Goal: Share content

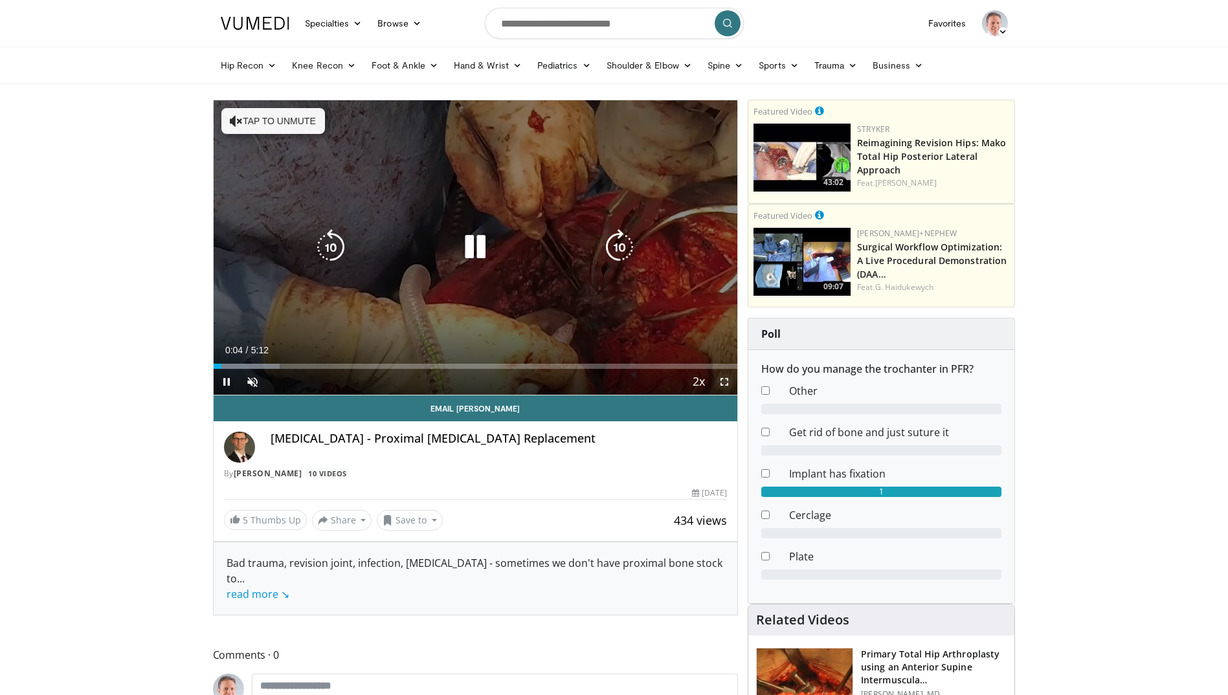
drag, startPoint x: 723, startPoint y: 378, endPoint x: 724, endPoint y: 426, distance: 47.9
click at [722, 378] on span "Video Player" at bounding box center [725, 382] width 26 height 26
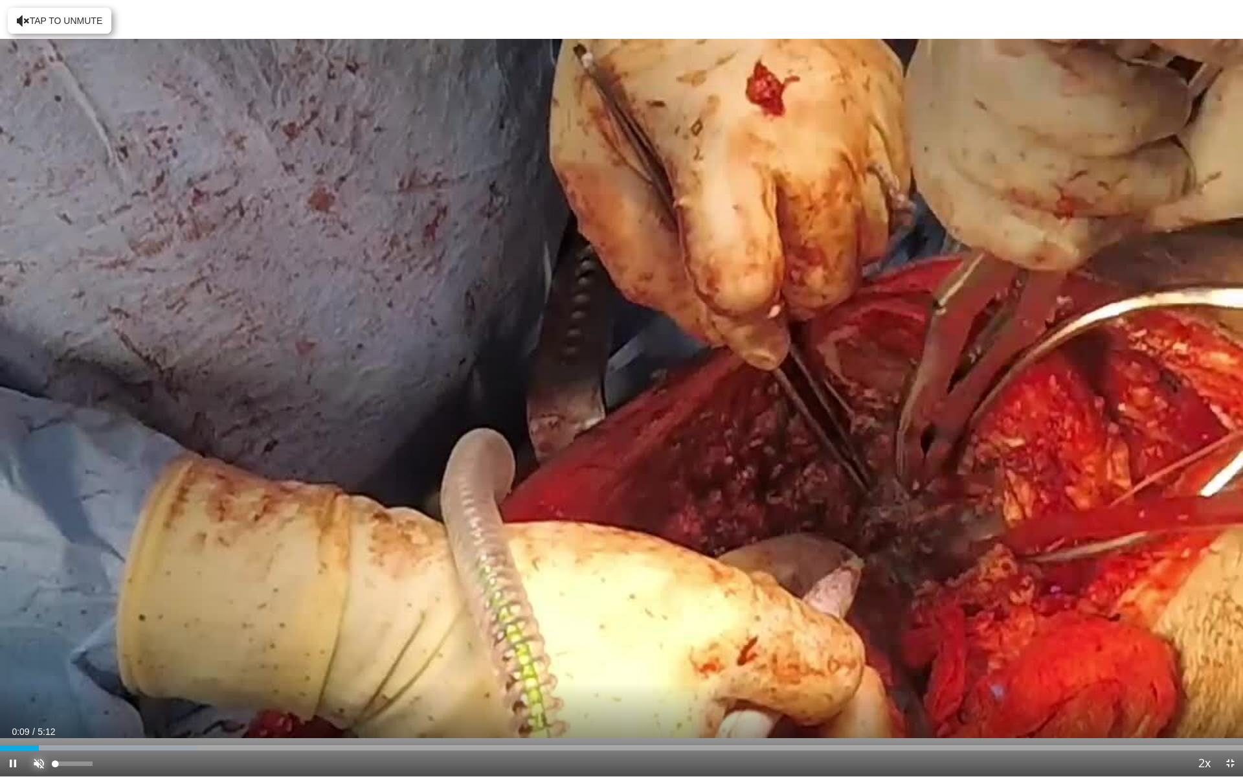
click at [44, 695] on span "Video Player" at bounding box center [39, 763] width 26 height 26
drag, startPoint x: 47, startPoint y: 747, endPoint x: 3, endPoint y: 739, distance: 44.8
click at [3, 695] on div "Loaded : 19.05% 0:00 0:00" at bounding box center [621, 744] width 1243 height 12
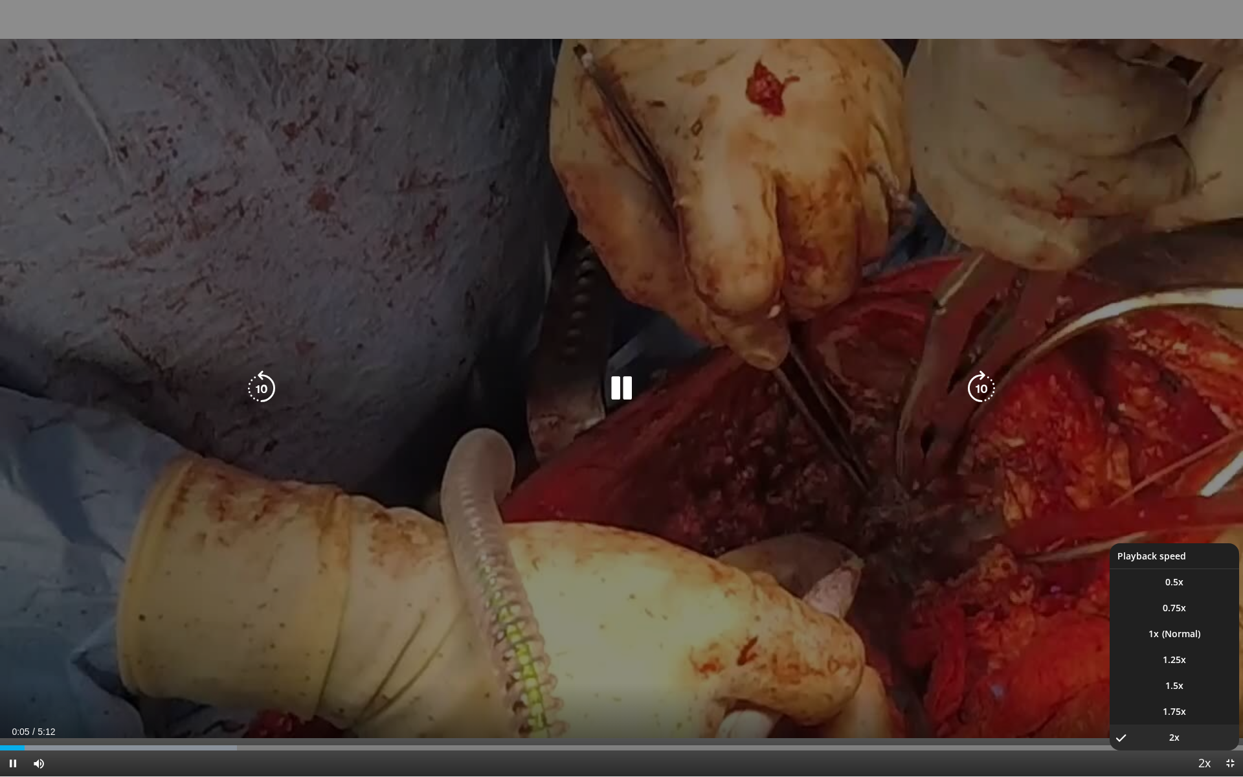
click at [1203, 695] on span "Video Player" at bounding box center [1204, 764] width 18 height 26
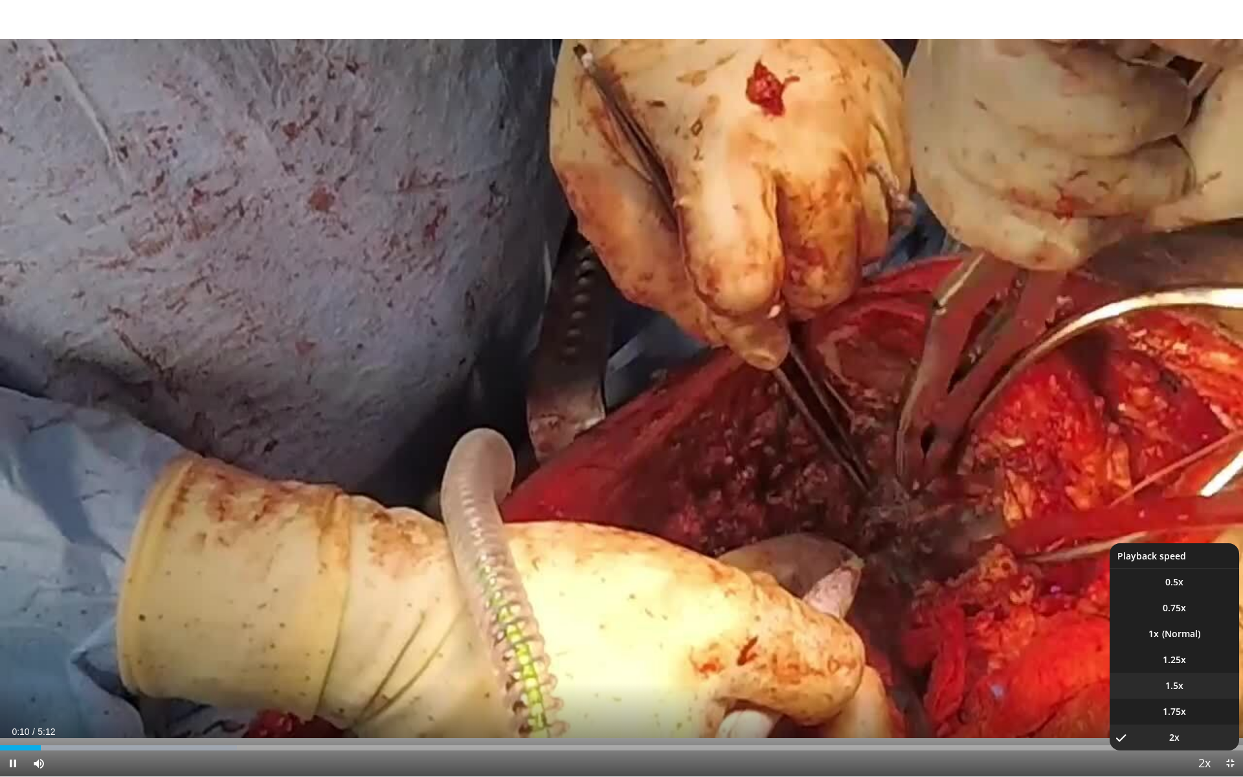
click at [1188, 688] on li "1.5x" at bounding box center [1175, 686] width 130 height 26
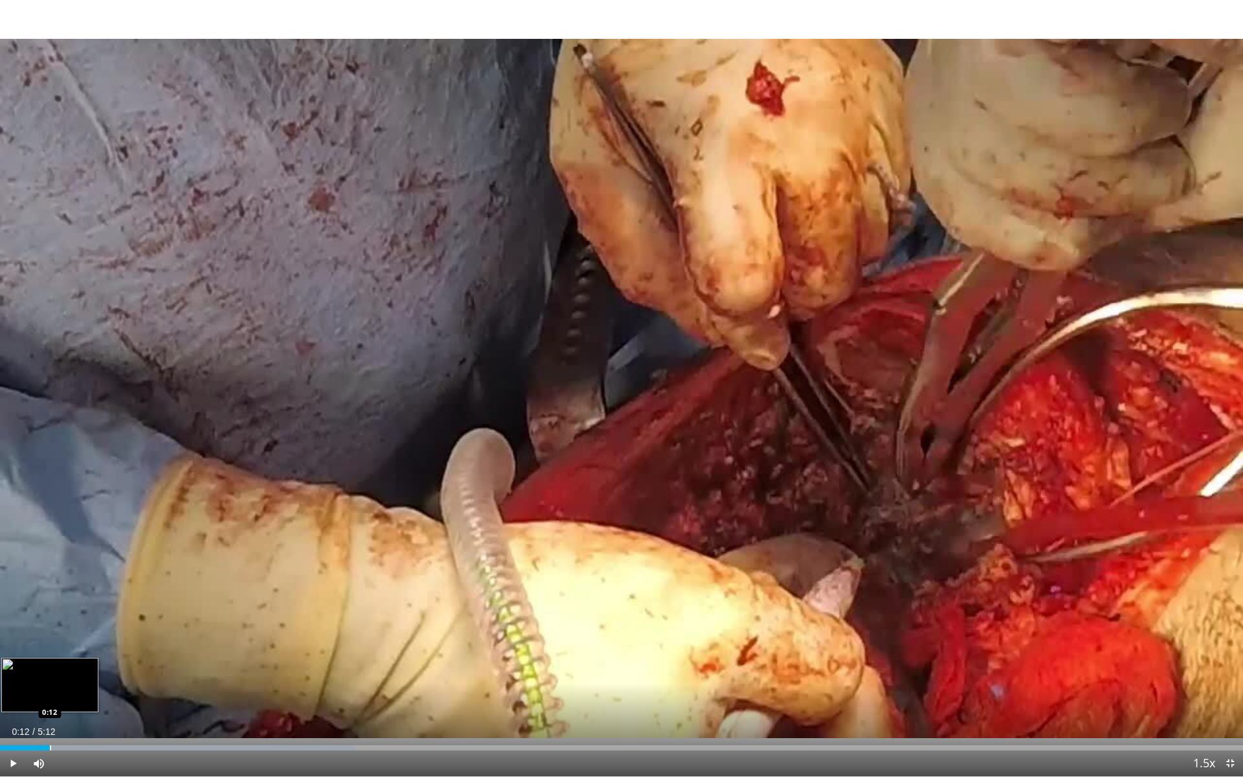
click at [50, 695] on div "Loaded : 28.59% 0:12 0:12" at bounding box center [621, 747] width 1243 height 5
drag, startPoint x: 67, startPoint y: 764, endPoint x: 58, endPoint y: 765, distance: 8.5
click at [58, 695] on div "Volume Level" at bounding box center [57, 764] width 4 height 5
click at [58, 695] on div "Volume Level" at bounding box center [56, 764] width 3 height 5
drag, startPoint x: 66, startPoint y: 763, endPoint x: 55, endPoint y: 763, distance: 11.0
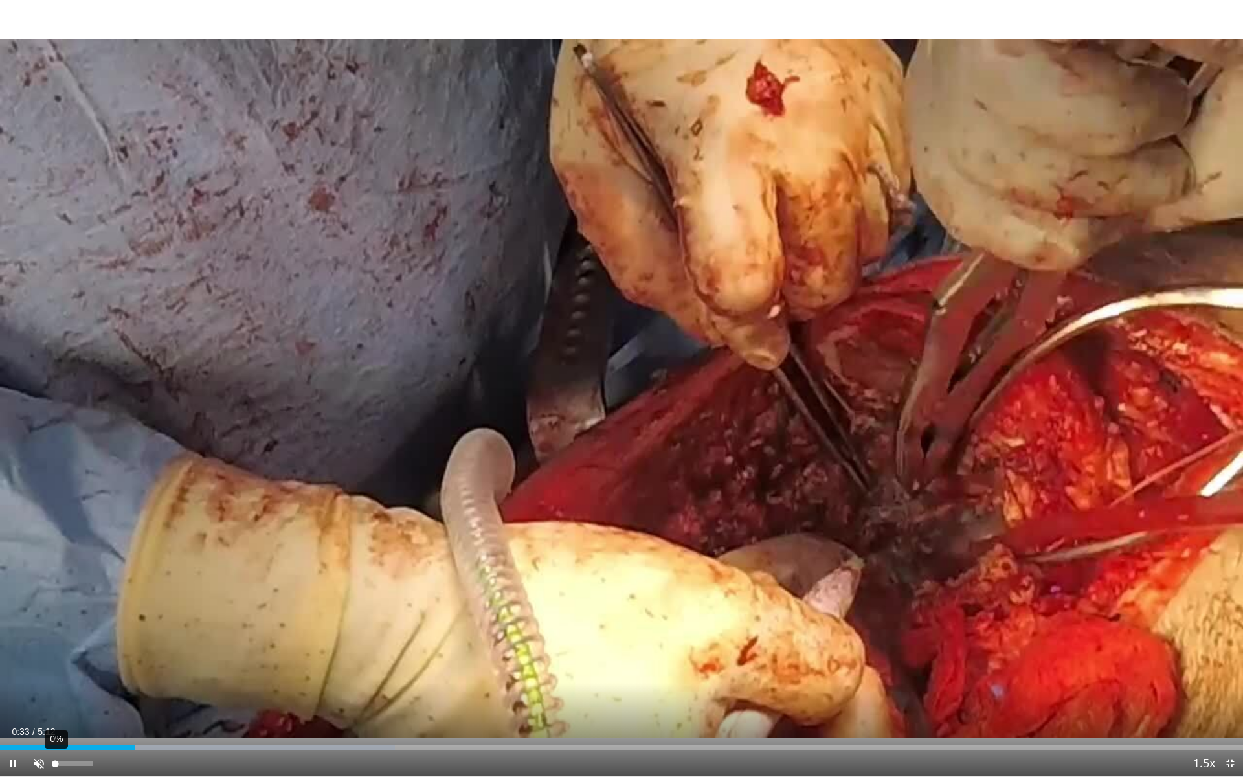
click at [55, 695] on div "0%" at bounding box center [73, 764] width 37 height 5
drag, startPoint x: 102, startPoint y: 745, endPoint x: -5, endPoint y: 741, distance: 106.9
click at [0, 695] on html "Specialties Adult & Family Medicine Allergy, Asthma, Immunology Anesthesiology …" at bounding box center [621, 388] width 1243 height 777
click at [41, 695] on span "Video Player" at bounding box center [39, 763] width 26 height 26
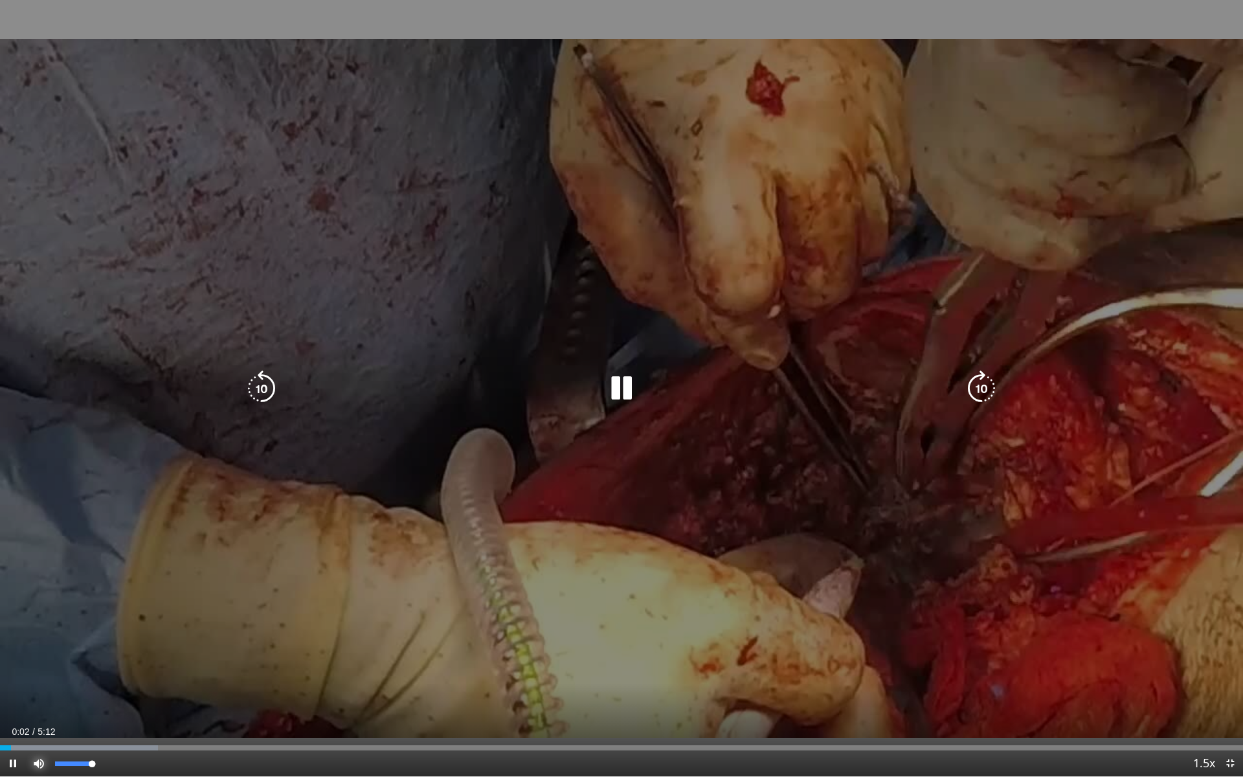
drag, startPoint x: 69, startPoint y: 763, endPoint x: 96, endPoint y: 764, distance: 27.2
click at [96, 695] on div "Mute 100%" at bounding box center [71, 763] width 91 height 26
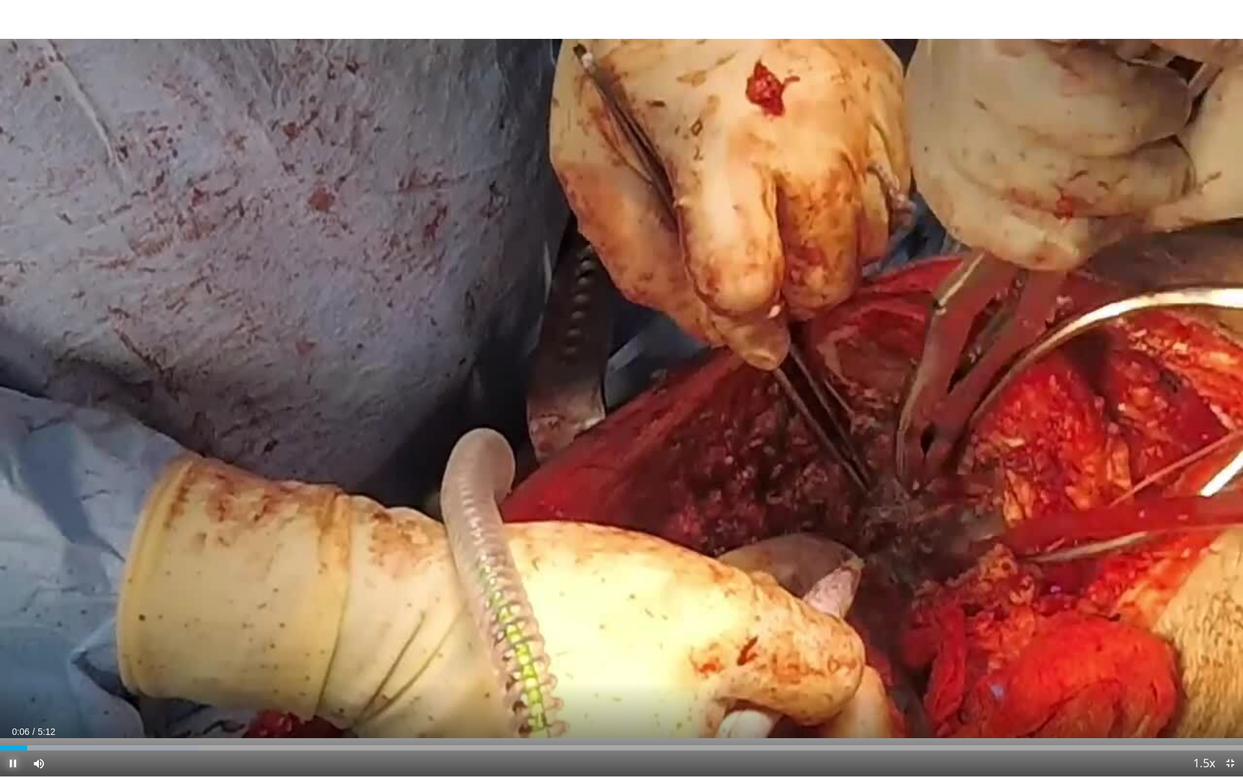
click at [21, 695] on span "Video Player" at bounding box center [13, 763] width 26 height 26
click at [16, 695] on span "Video Player" at bounding box center [13, 763] width 26 height 26
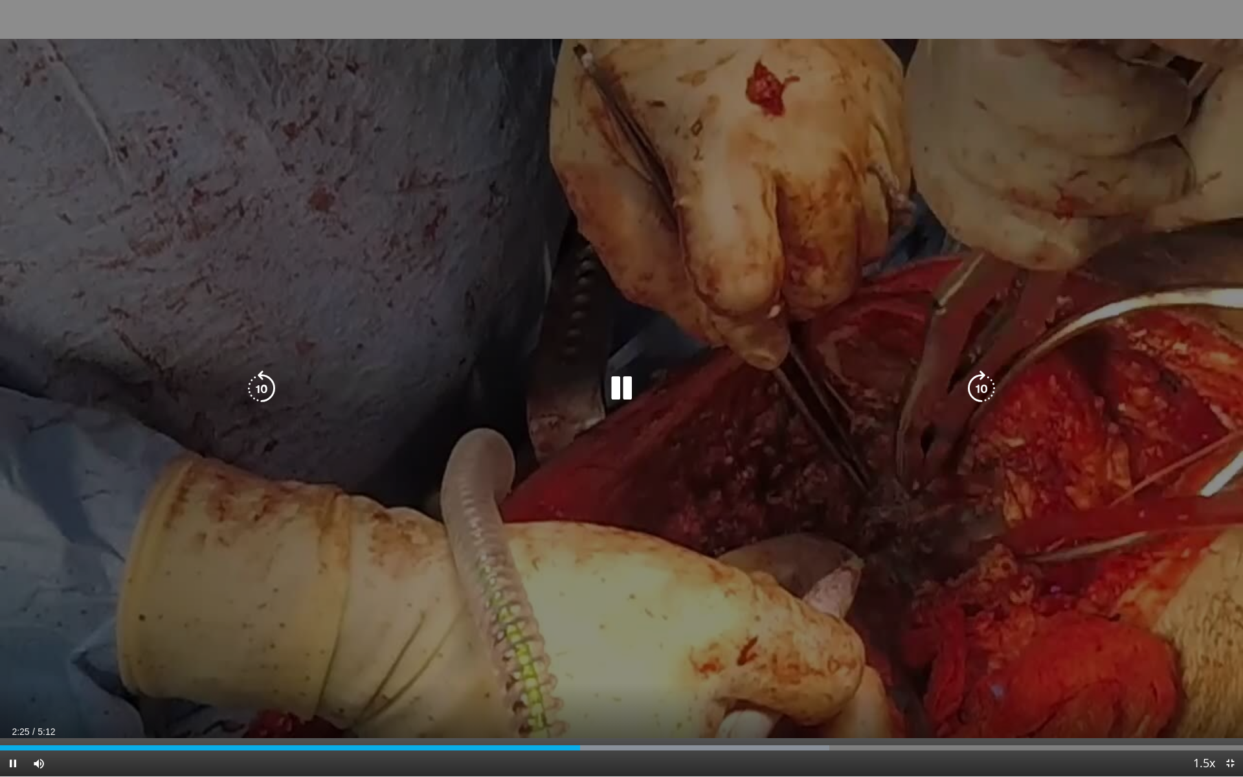
drag, startPoint x: 302, startPoint y: 477, endPoint x: 568, endPoint y: 190, distance: 390.9
click at [568, 190] on div "10 seconds Tap to unmute" at bounding box center [621, 388] width 1243 height 776
click at [622, 387] on icon "Video Player" at bounding box center [622, 388] width 36 height 36
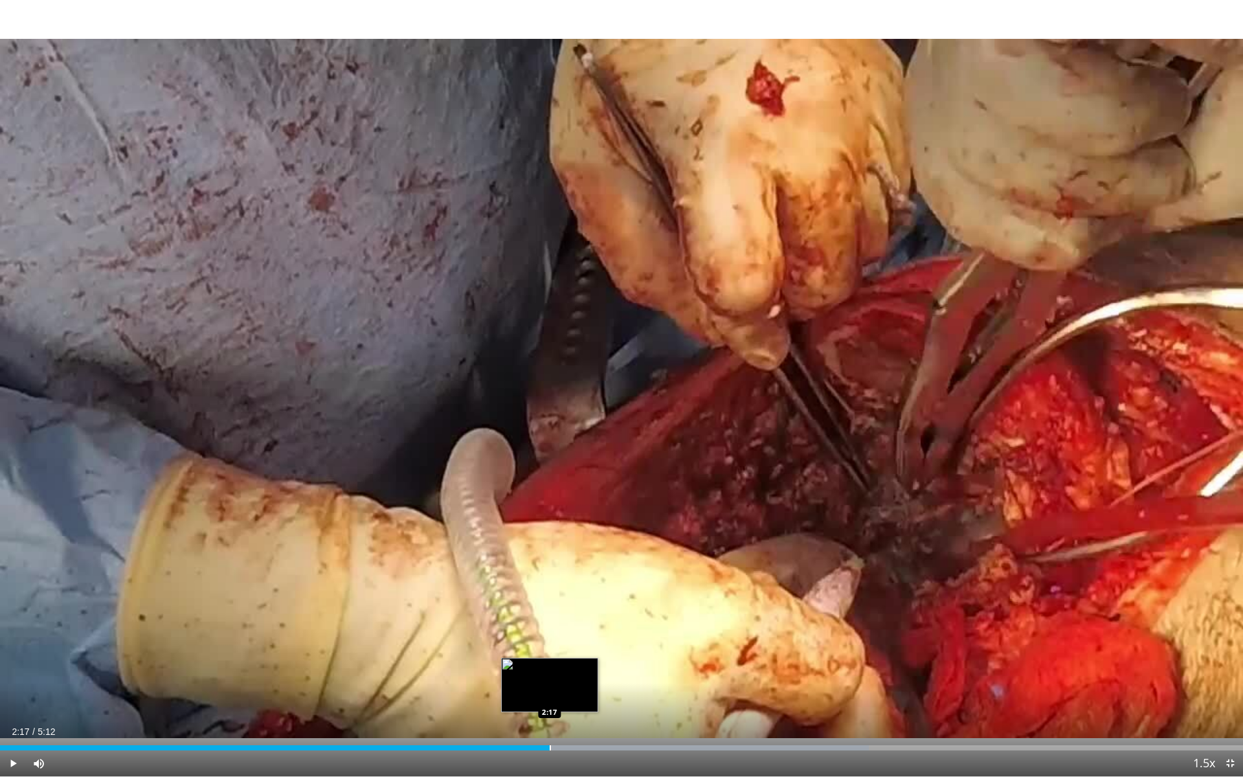
click at [550, 695] on div "Progress Bar" at bounding box center [550, 747] width 1 height 5
click at [513, 695] on div "Current Time 2:20 / Duration 5:12 Pause Skip Backward Skip Forward Mute 0% Load…" at bounding box center [621, 763] width 1243 height 26
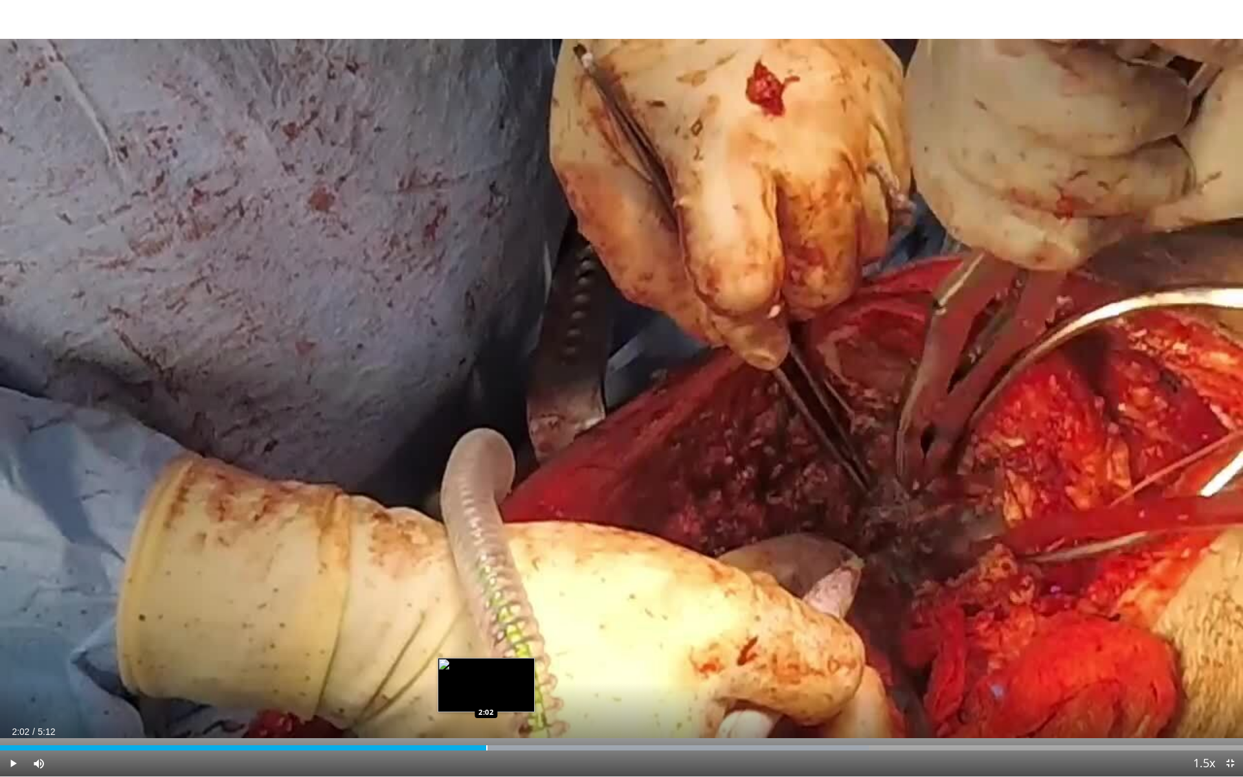
click at [486, 695] on div "Progress Bar" at bounding box center [486, 747] width 1 height 5
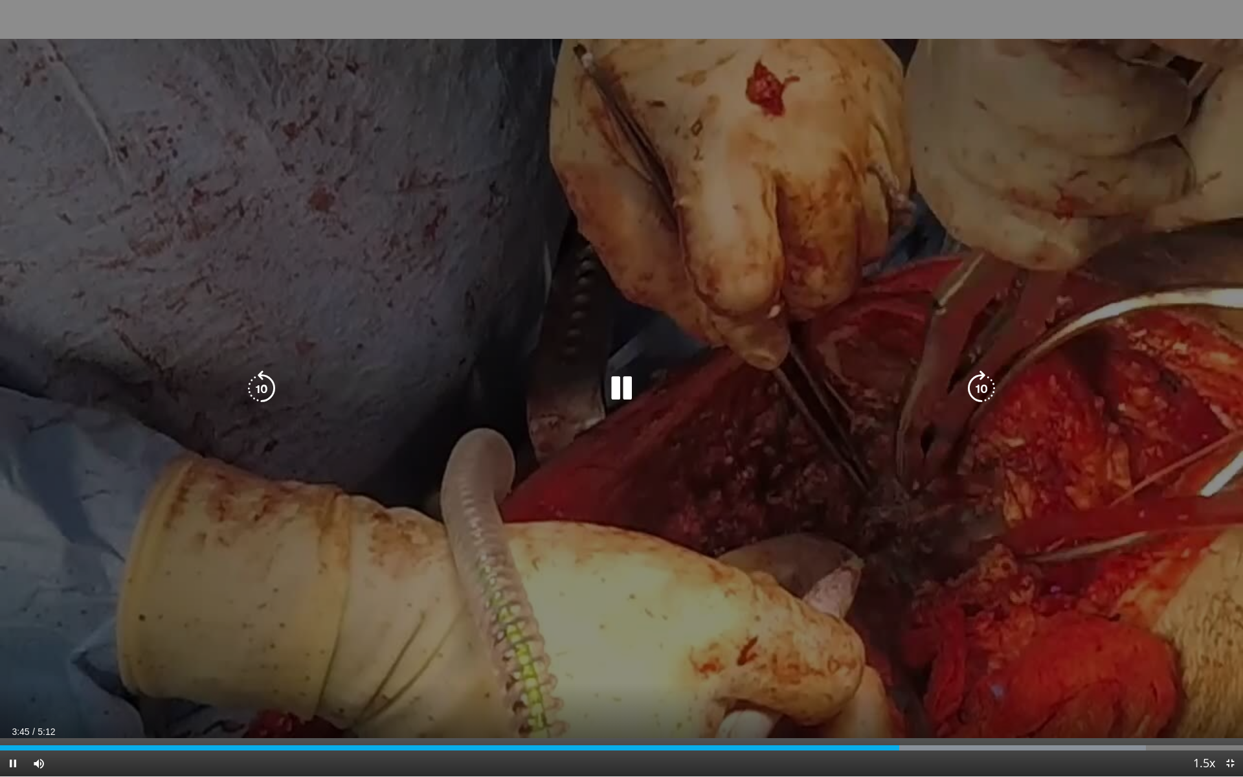
click at [750, 601] on div "10 seconds Tap to unmute" at bounding box center [621, 388] width 1243 height 776
click at [619, 392] on icon "Video Player" at bounding box center [622, 388] width 36 height 36
click at [457, 656] on div "10 seconds Tap to unmute" at bounding box center [621, 388] width 1243 height 776
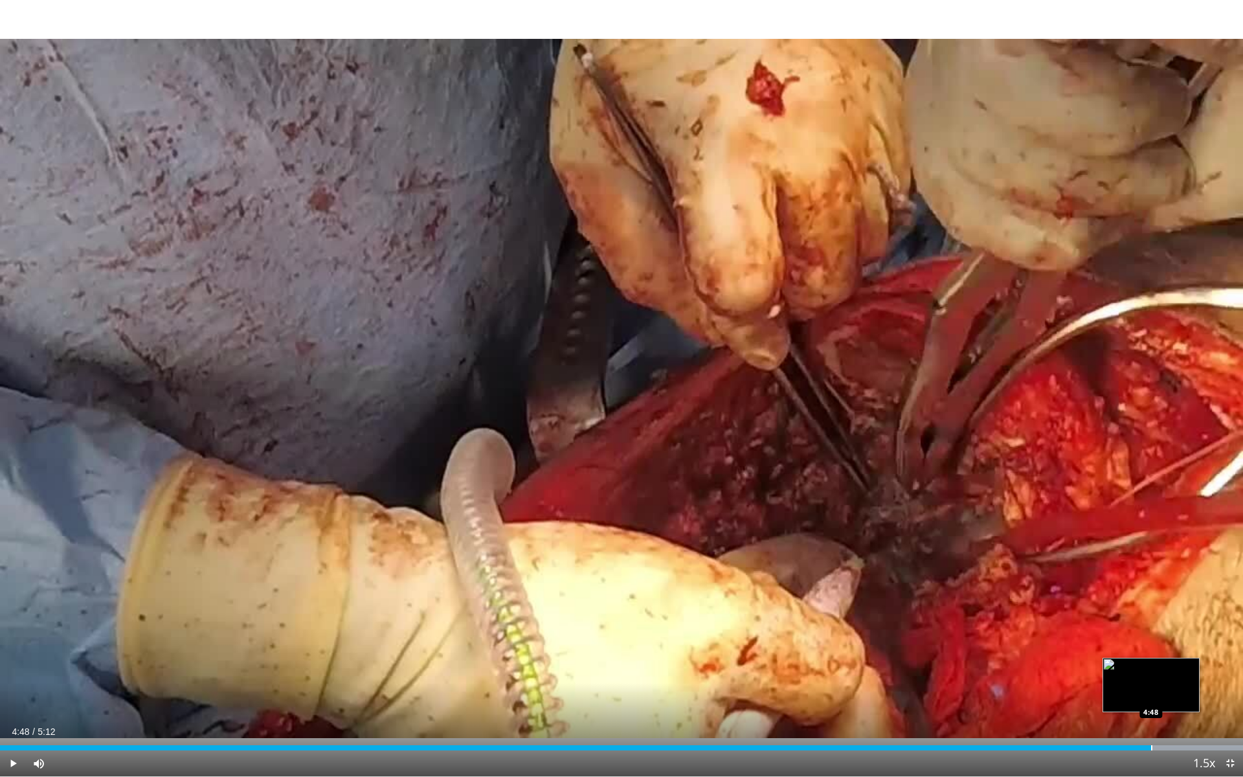
click at [1151, 695] on div "Progress Bar" at bounding box center [1151, 747] width 1 height 5
click at [10, 695] on span "Video Player" at bounding box center [13, 763] width 26 height 26
click at [1147, 695] on div "Progress Bar" at bounding box center [1147, 747] width 1 height 5
click at [14, 695] on span "Video Player" at bounding box center [13, 763] width 26 height 26
click at [1162, 695] on div "Progress Bar" at bounding box center [1162, 747] width 1 height 5
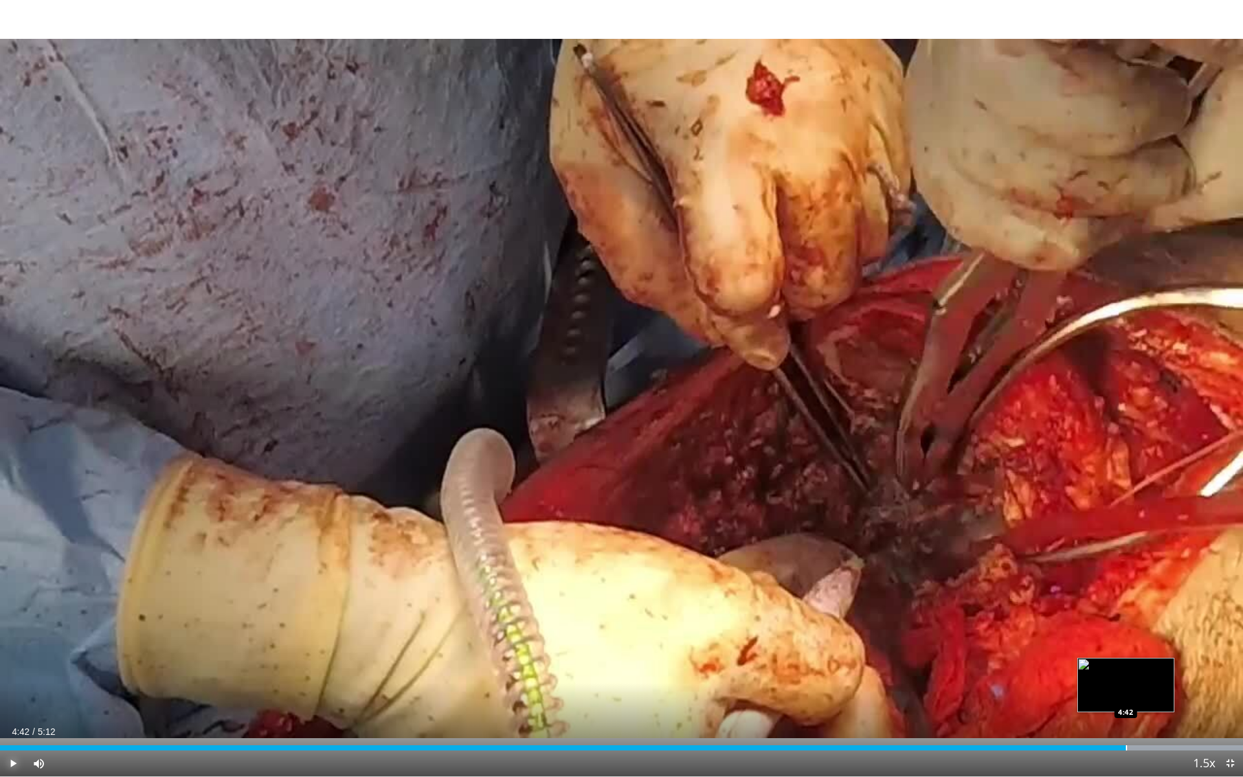
click at [1126, 695] on div "Loaded : 100.00% 4:42 4:42" at bounding box center [621, 744] width 1243 height 12
click at [15, 695] on span "Video Player" at bounding box center [13, 763] width 26 height 26
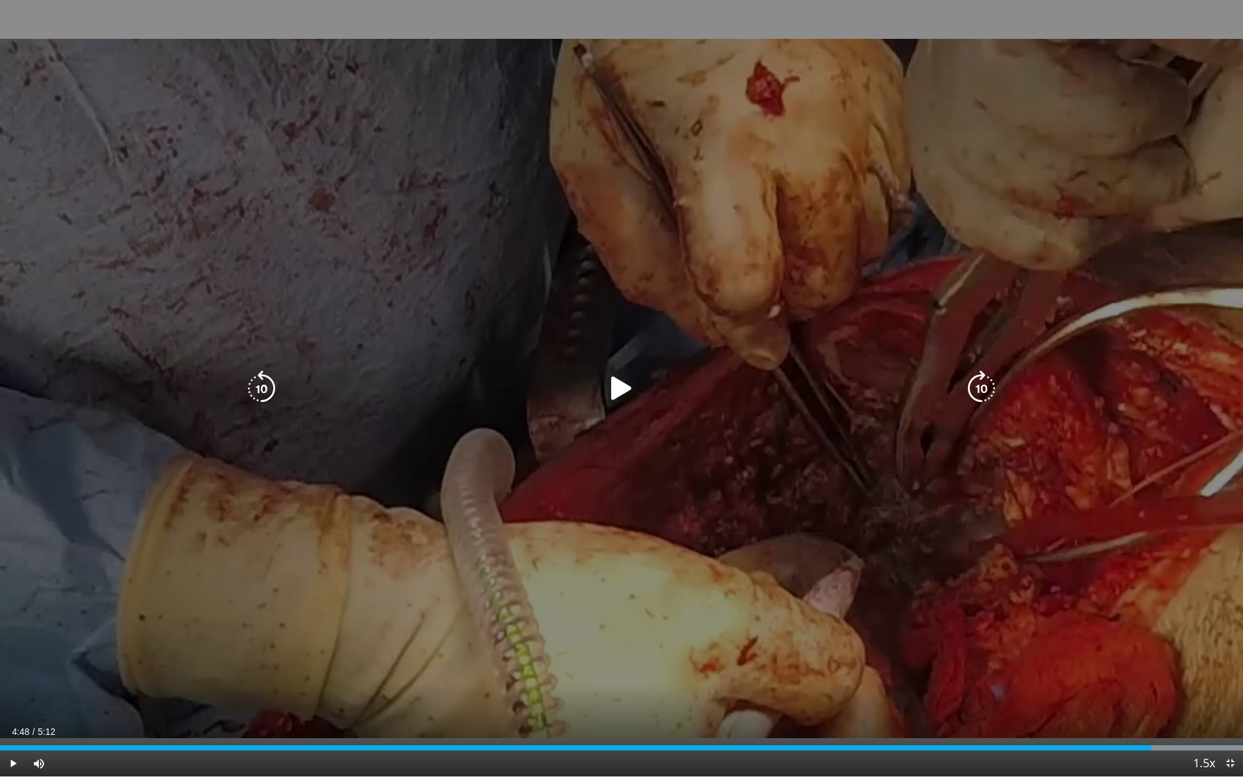
click at [263, 388] on icon "Video Player" at bounding box center [261, 388] width 36 height 36
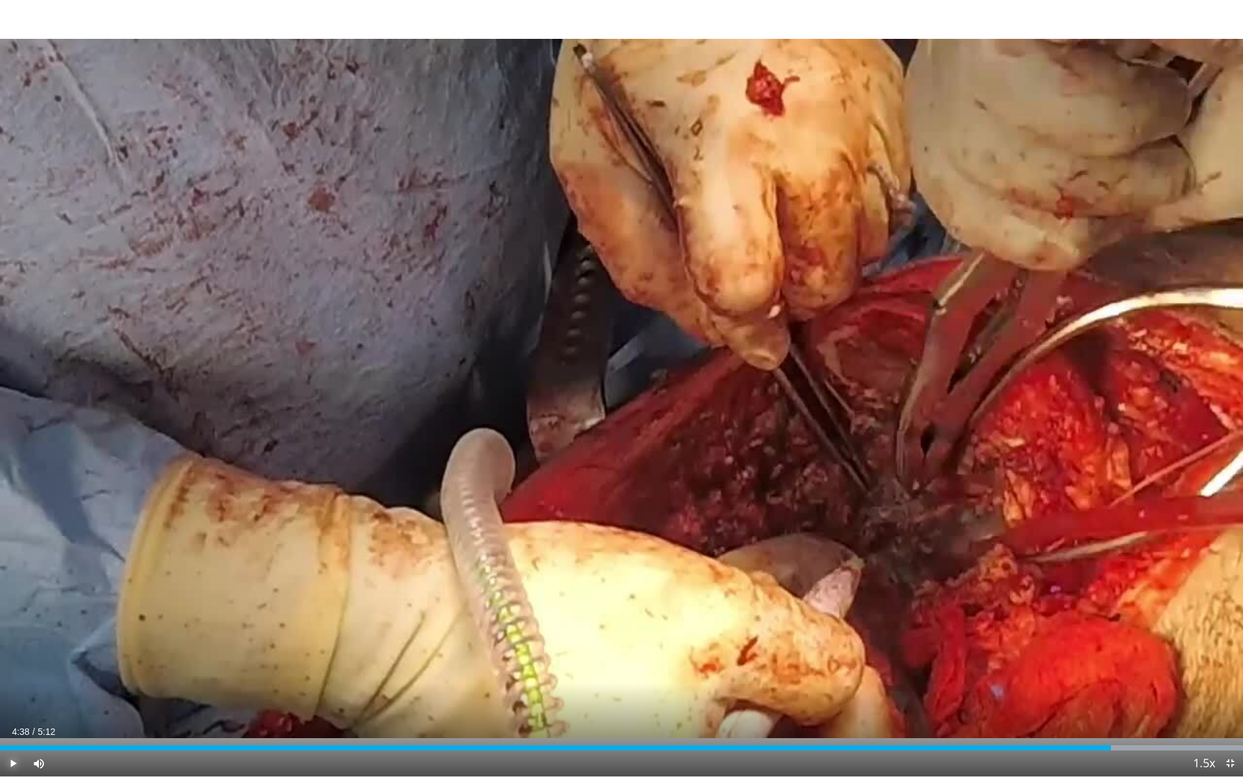
click at [14, 695] on span "Video Player" at bounding box center [13, 763] width 26 height 26
click at [13, 695] on span "Video Player" at bounding box center [13, 763] width 26 height 26
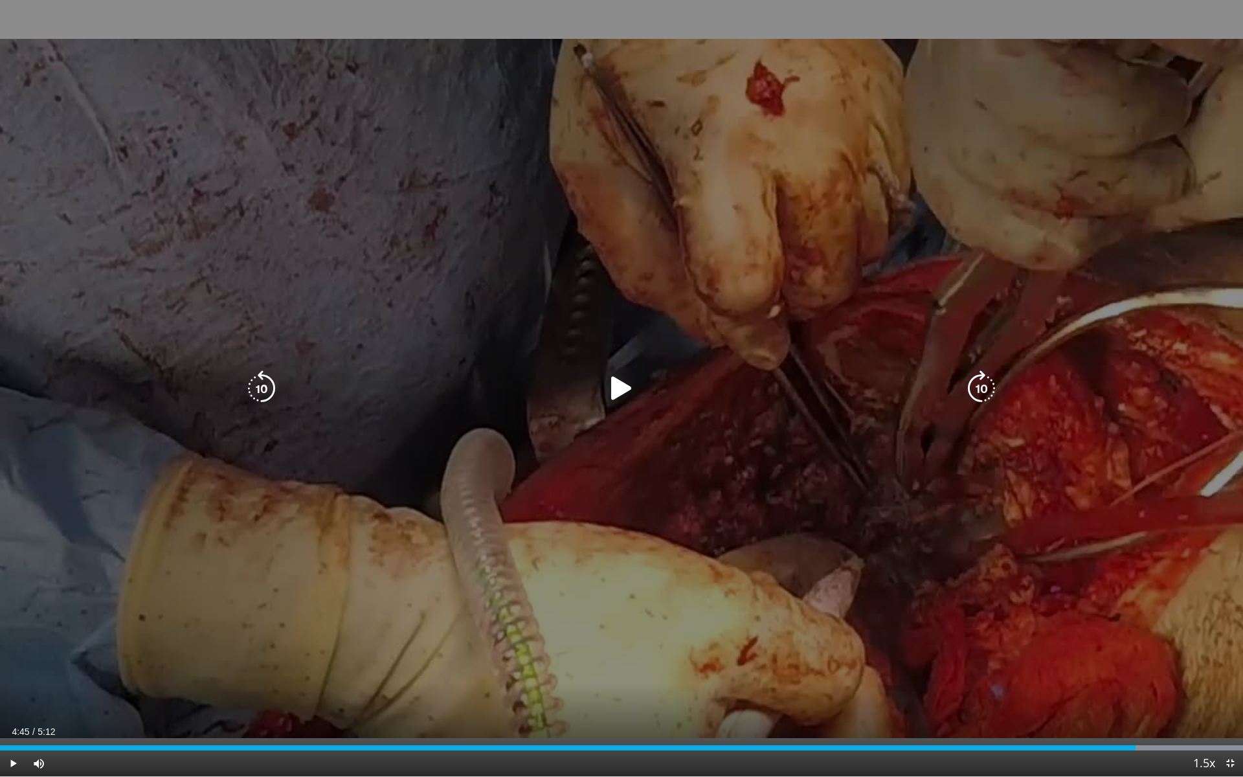
click at [267, 377] on icon "Video Player" at bounding box center [261, 388] width 36 height 36
click at [267, 385] on icon "Video Player" at bounding box center [261, 388] width 36 height 36
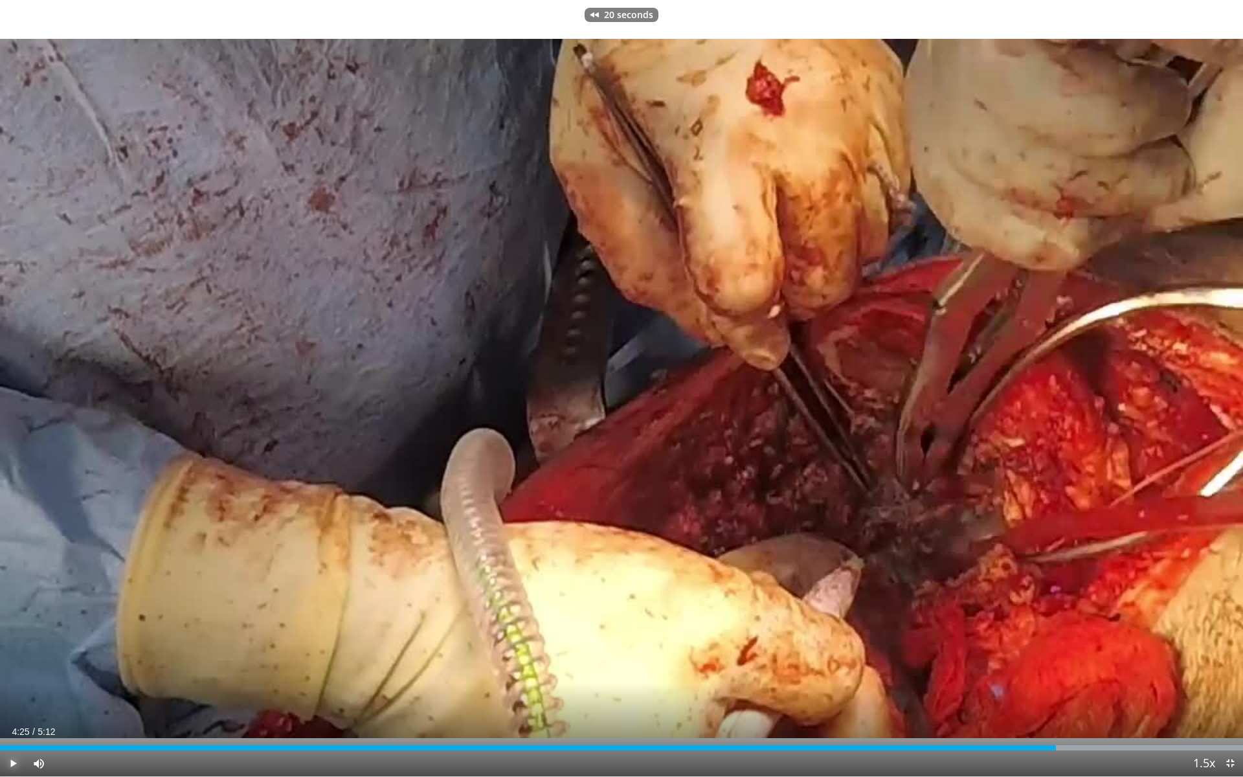
click at [16, 695] on span "Video Player" at bounding box center [13, 763] width 26 height 26
click at [15, 695] on span "Video Player" at bounding box center [13, 763] width 26 height 26
click at [15, 695] on video-js "**********" at bounding box center [621, 388] width 1243 height 777
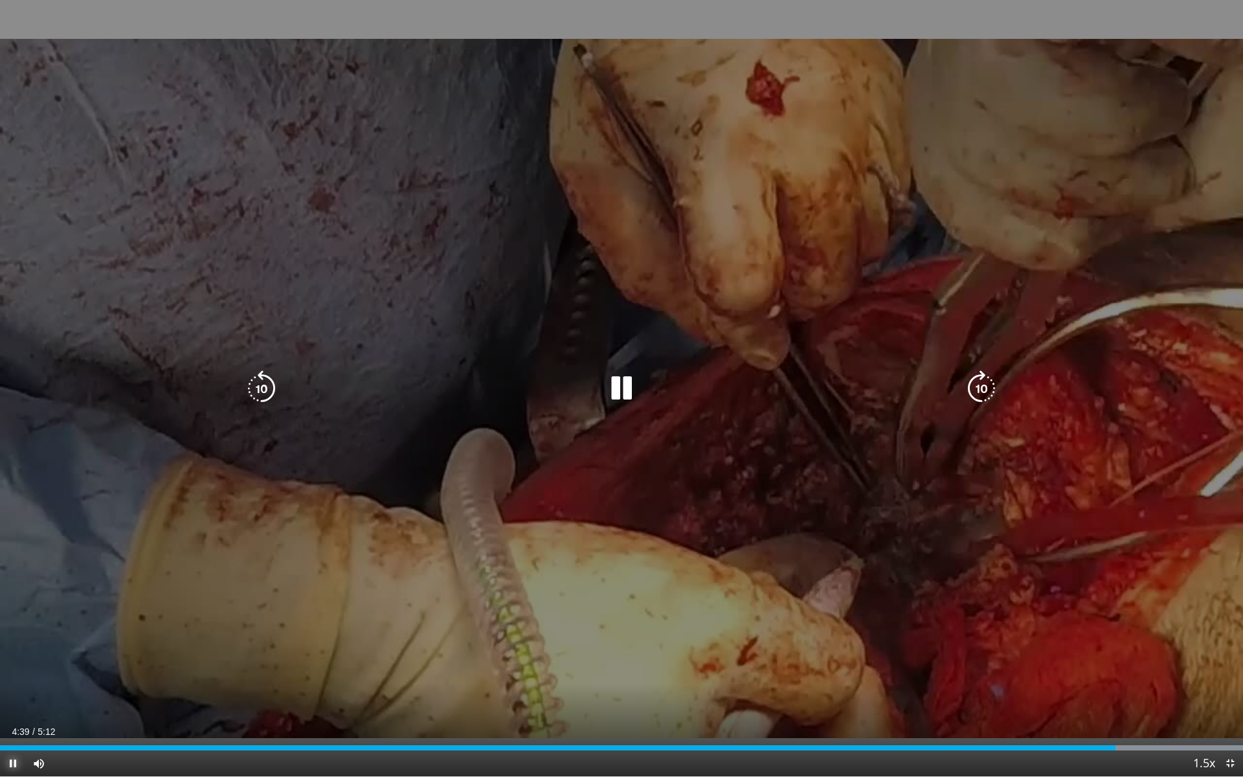
click at [15, 695] on span "Video Player" at bounding box center [13, 763] width 26 height 26
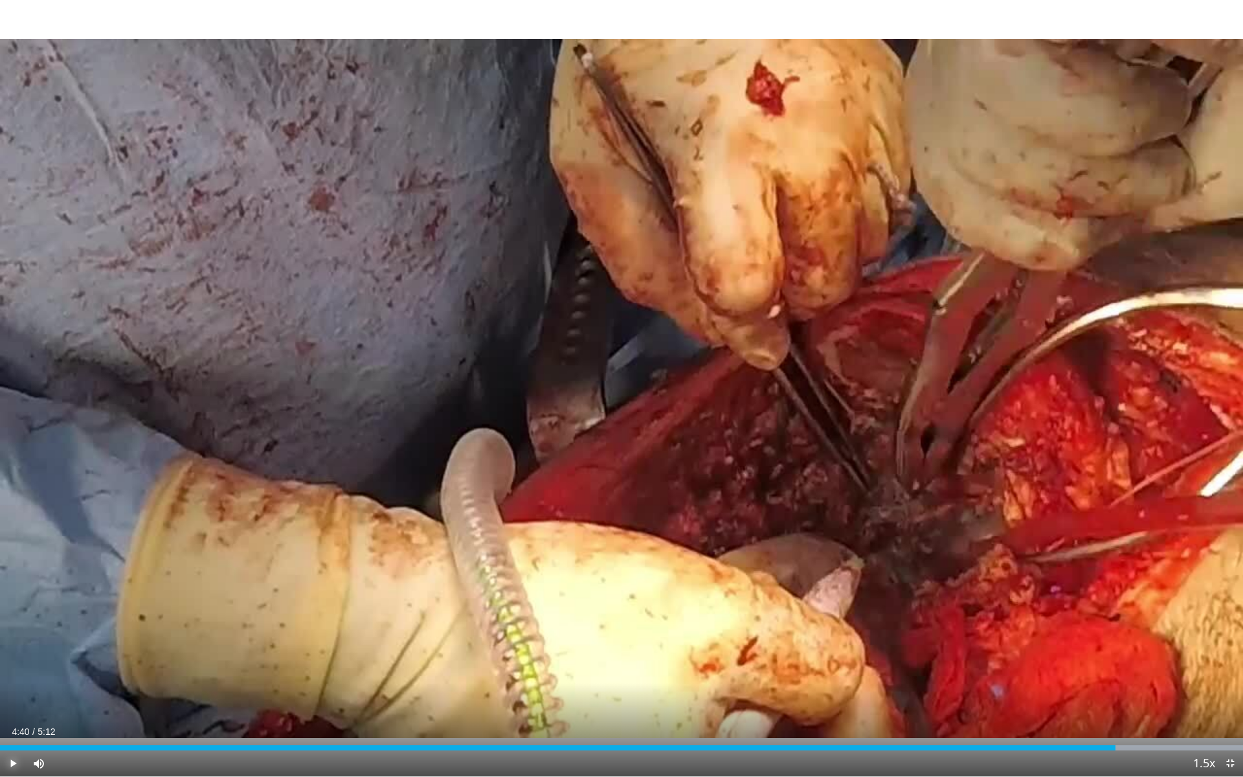
click at [15, 695] on span "Video Player" at bounding box center [13, 763] width 26 height 26
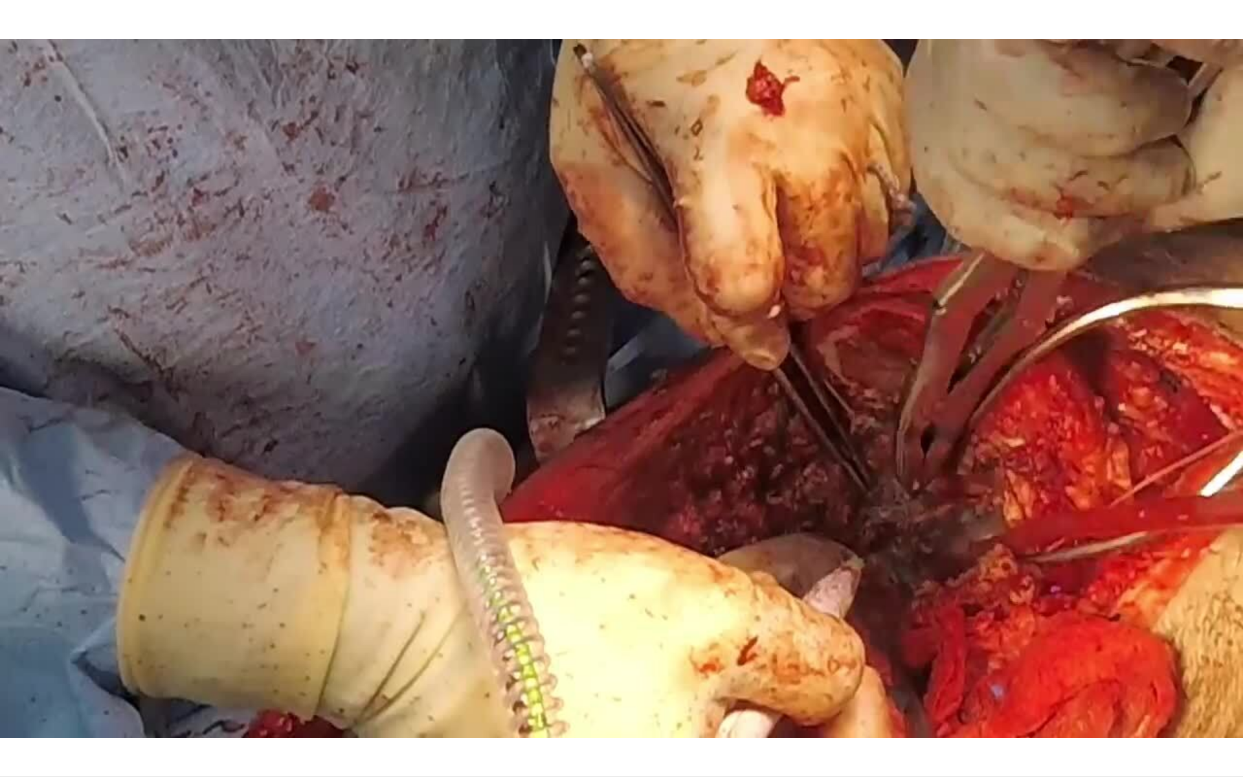
click at [15, 695] on div "20 seconds Tap to unmute" at bounding box center [621, 388] width 1243 height 776
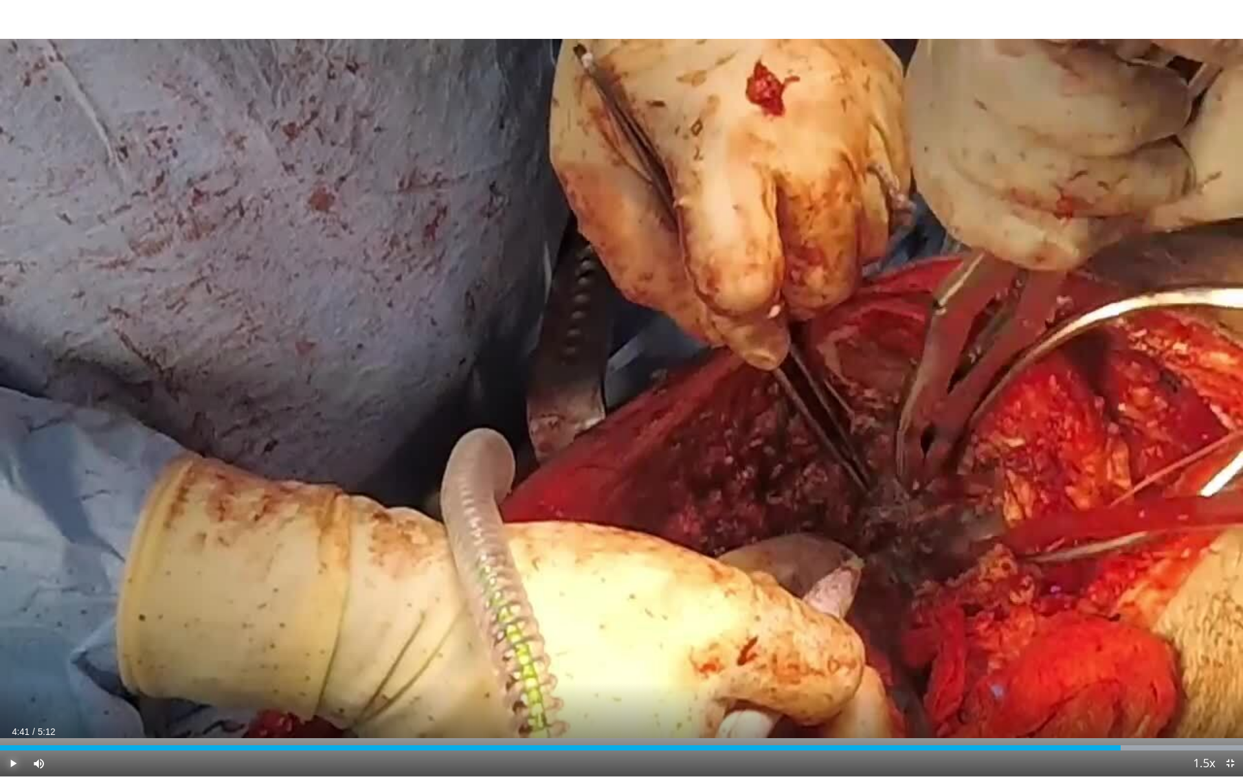
click at [15, 695] on span "Video Player" at bounding box center [13, 763] width 26 height 26
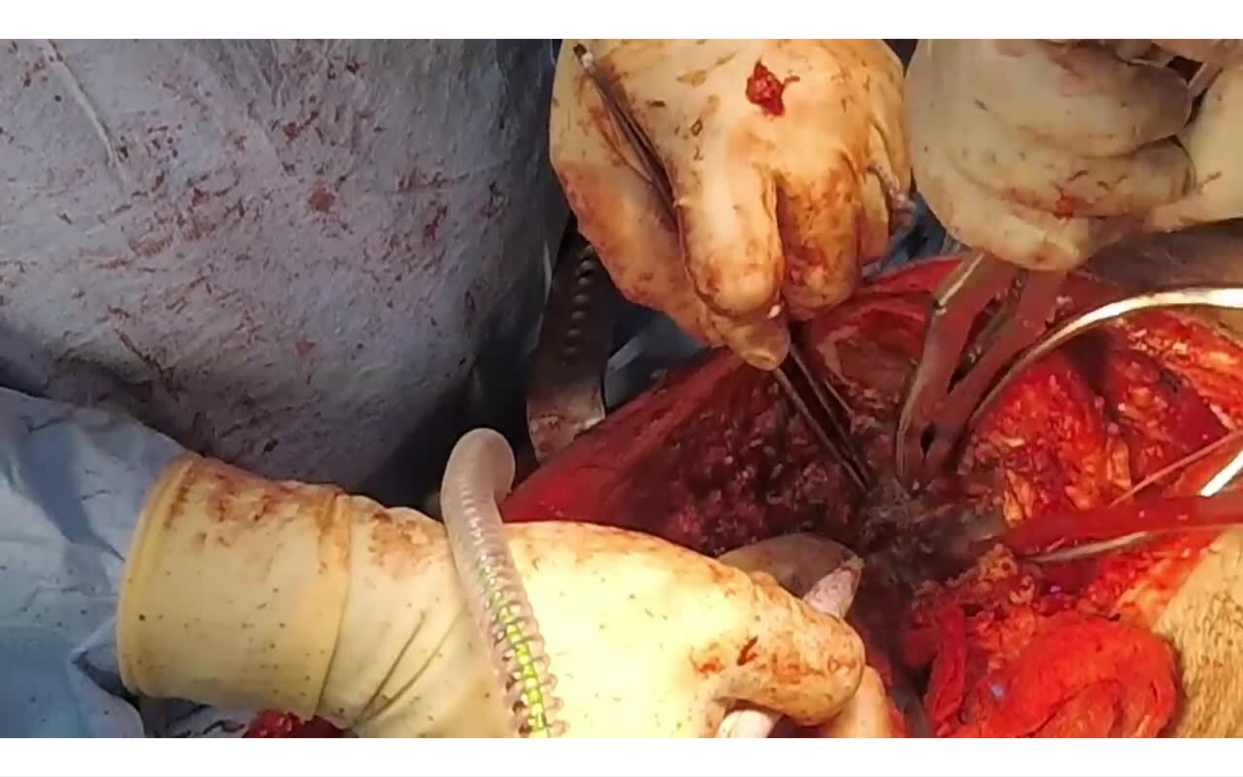
click at [15, 695] on video-js "**********" at bounding box center [621, 388] width 1243 height 777
click at [15, 695] on div "20 seconds Tap to unmute" at bounding box center [621, 388] width 1243 height 776
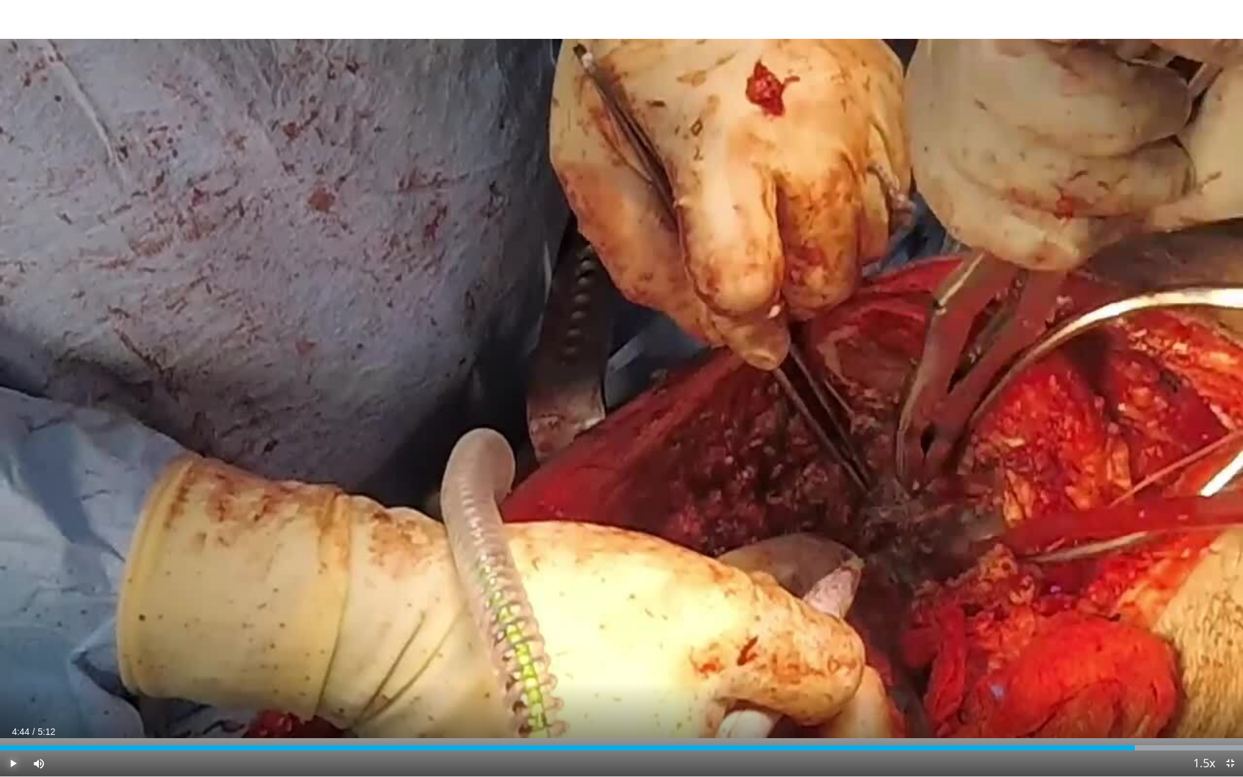
click at [15, 695] on span "Video Player" at bounding box center [13, 763] width 26 height 26
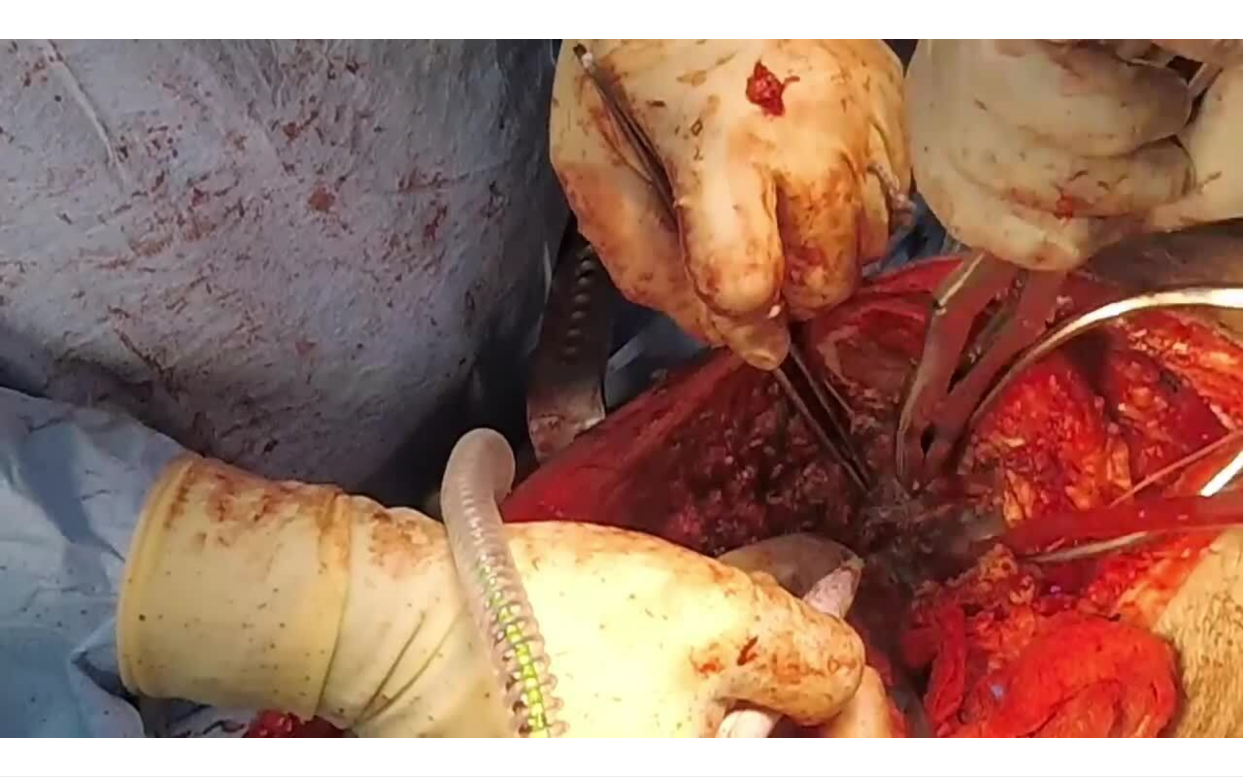
click at [15, 695] on div "20 seconds Tap to unmute" at bounding box center [621, 388] width 1243 height 776
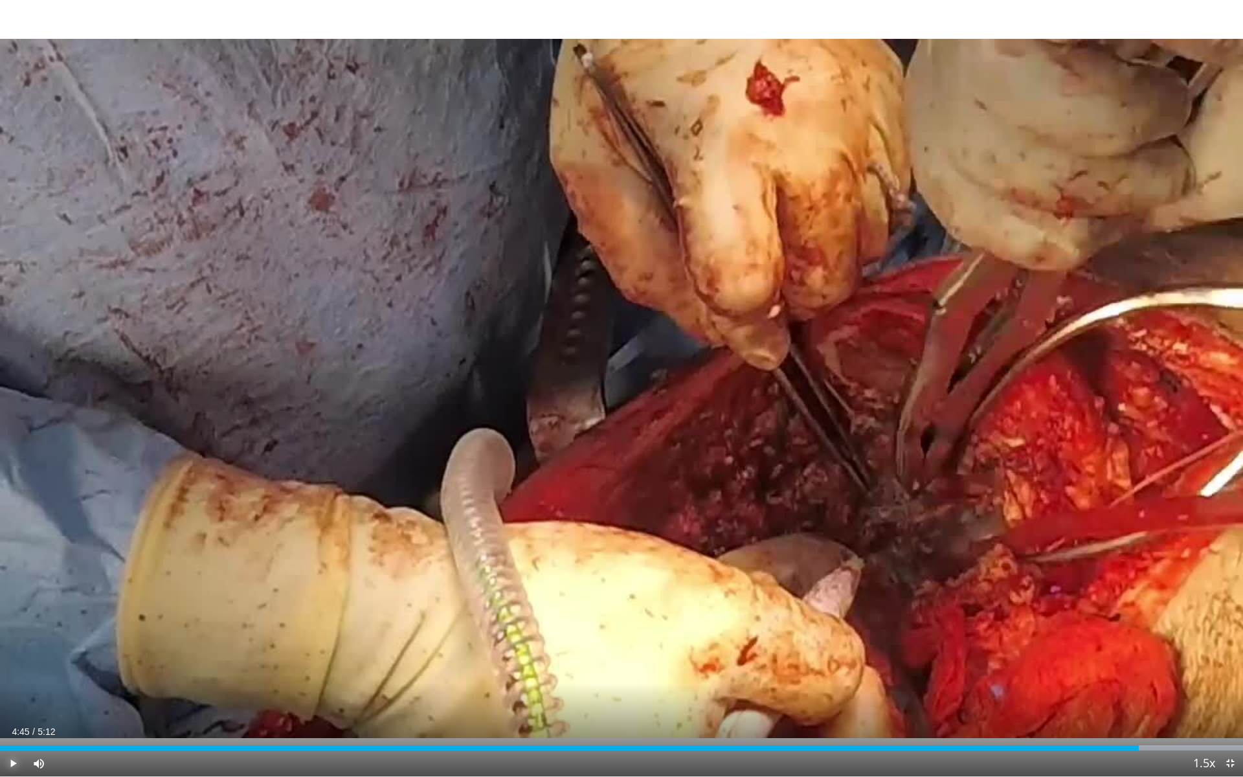
click at [15, 695] on span "Video Player" at bounding box center [13, 763] width 26 height 26
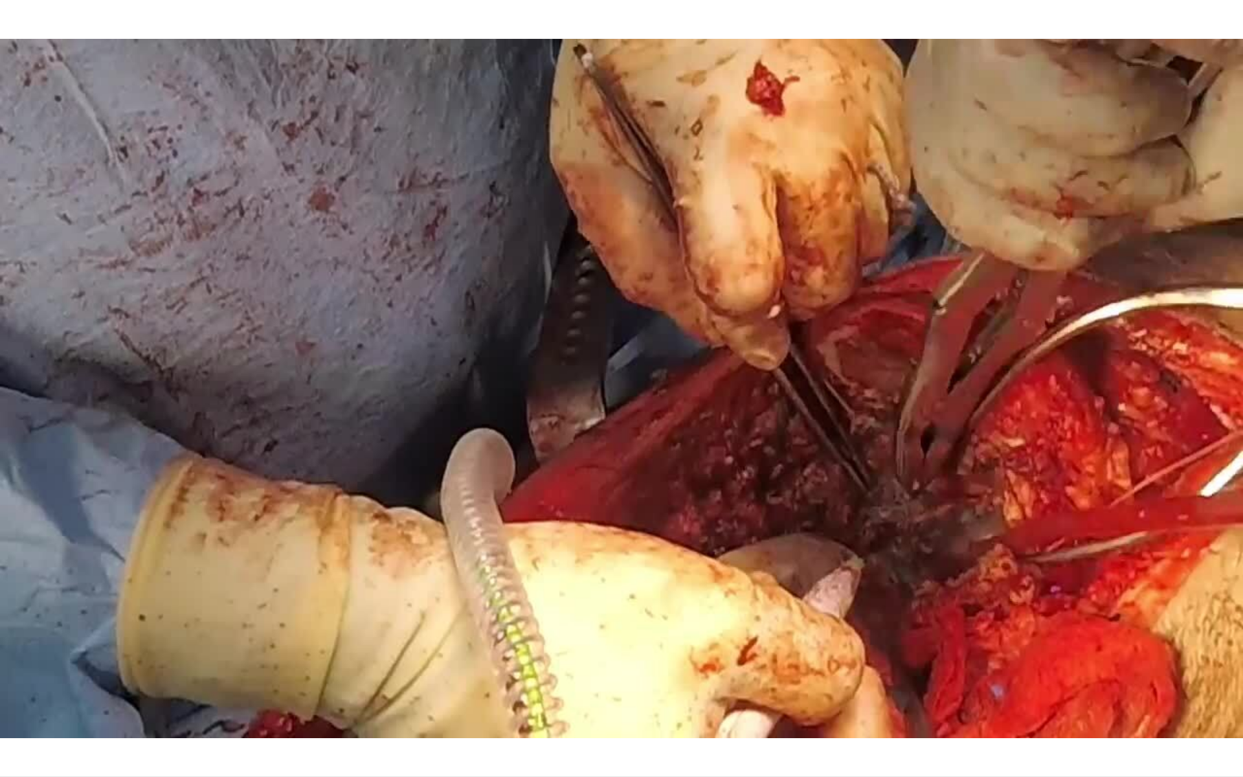
click at [15, 695] on video-js "**********" at bounding box center [621, 388] width 1243 height 777
click at [15, 695] on div "20 seconds Tap to unmute" at bounding box center [621, 388] width 1243 height 776
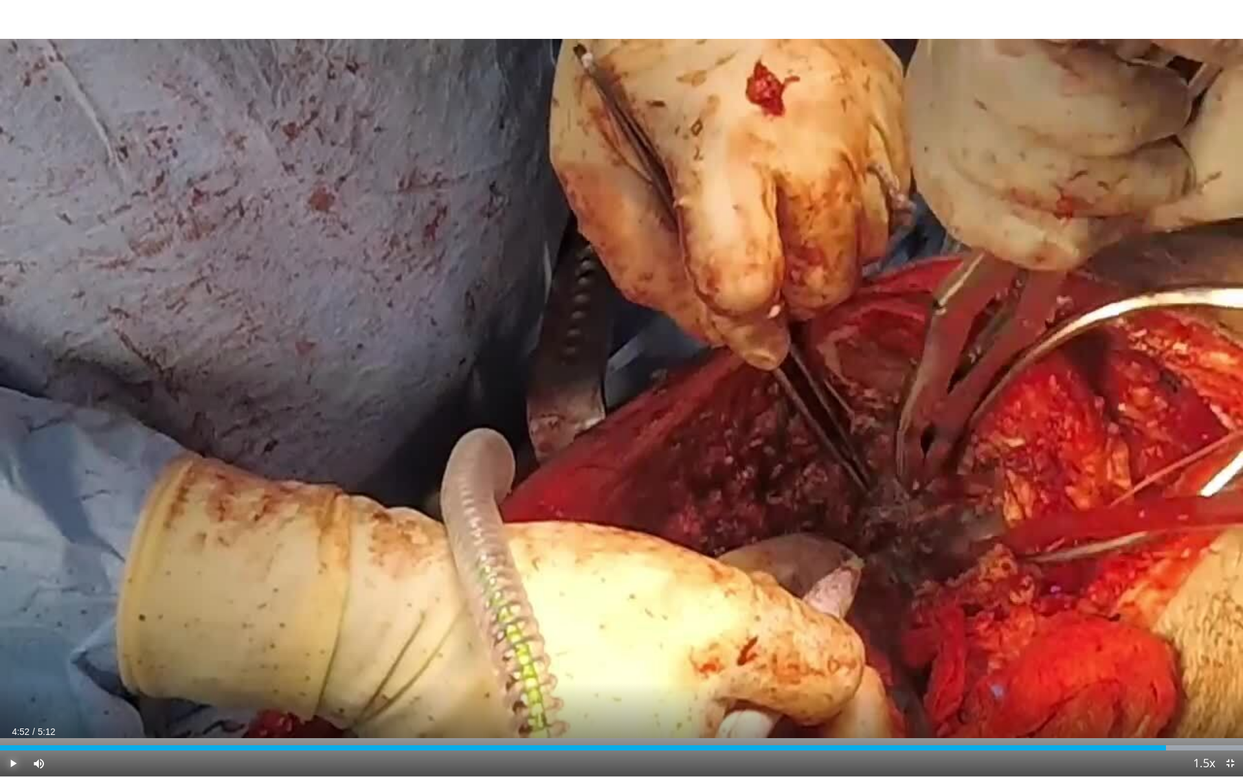
click at [16, 695] on span "Video Player" at bounding box center [13, 763] width 26 height 26
click at [17, 695] on video-js "**********" at bounding box center [621, 388] width 1243 height 777
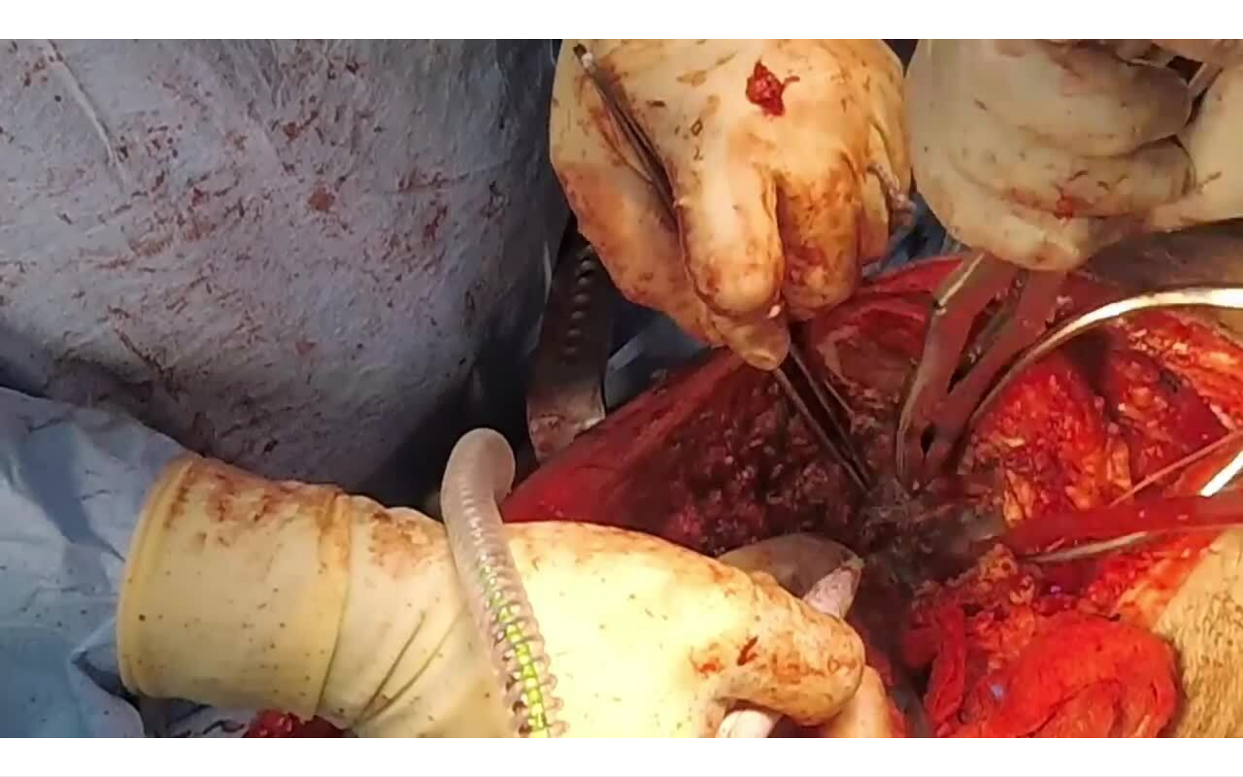
click at [17, 695] on video-js "**********" at bounding box center [621, 388] width 1243 height 777
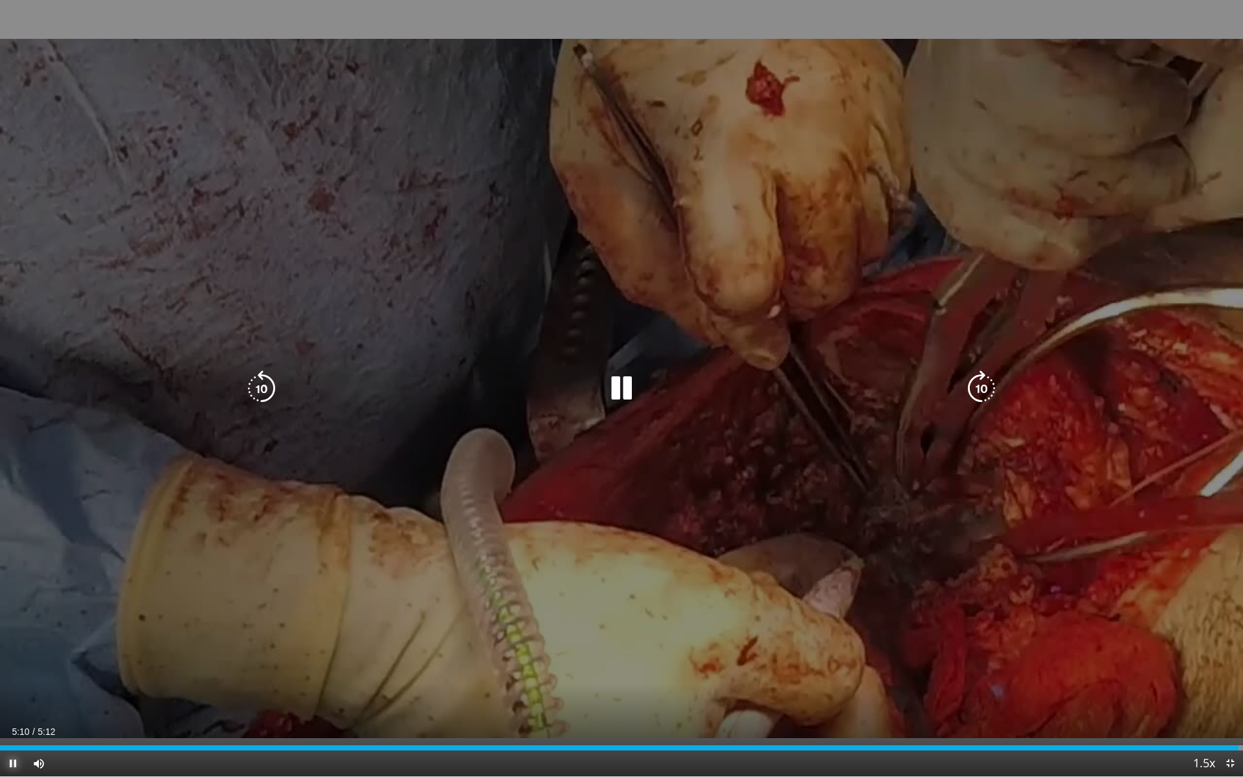
click at [17, 695] on span "Video Player" at bounding box center [13, 763] width 26 height 26
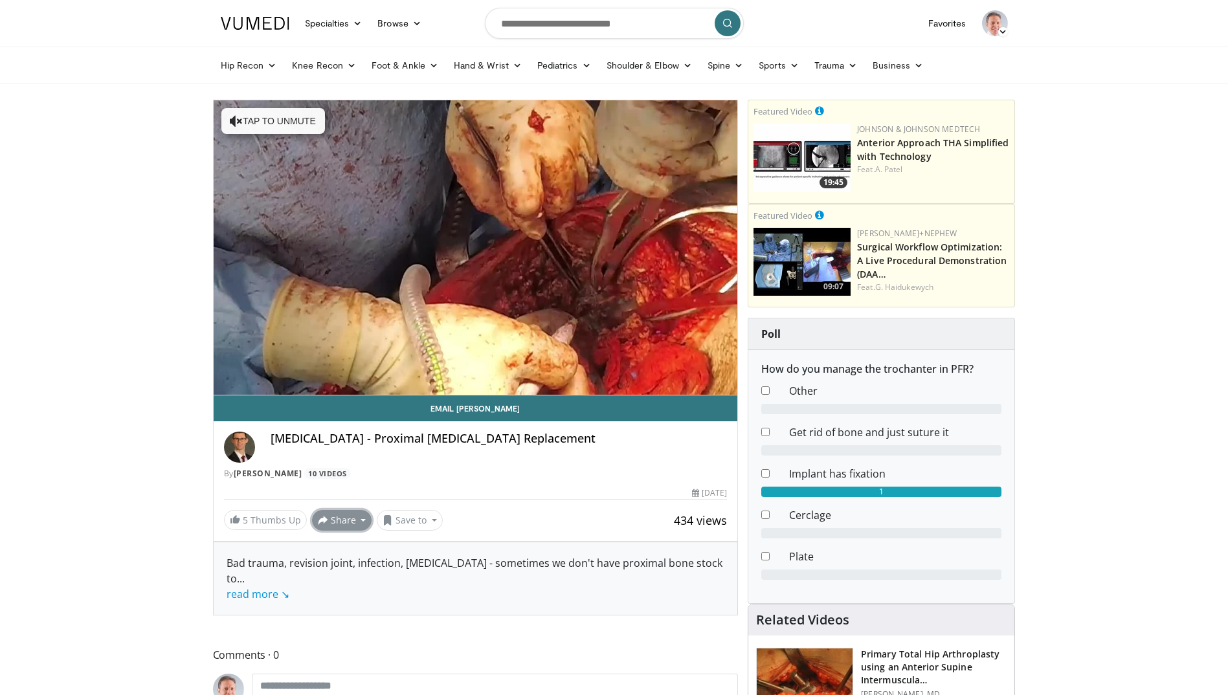
click at [333, 521] on button "Share" at bounding box center [342, 520] width 60 height 21
click at [338, 553] on span "E-mail" at bounding box center [340, 549] width 37 height 14
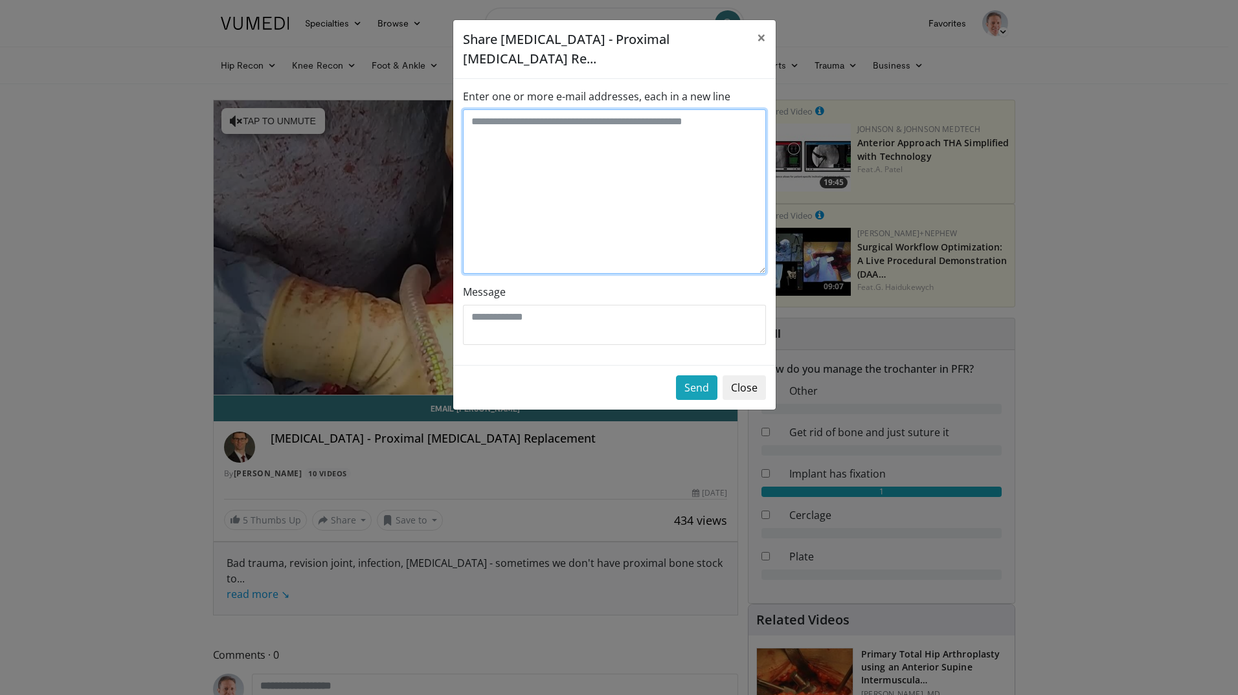
click at [521, 111] on textarea "Enter one or more e-mail addresses, each in a new line" at bounding box center [614, 191] width 303 height 164
drag, startPoint x: 563, startPoint y: 104, endPoint x: 466, endPoint y: 107, distance: 96.5
click at [466, 109] on textarea "**********" at bounding box center [614, 191] width 303 height 164
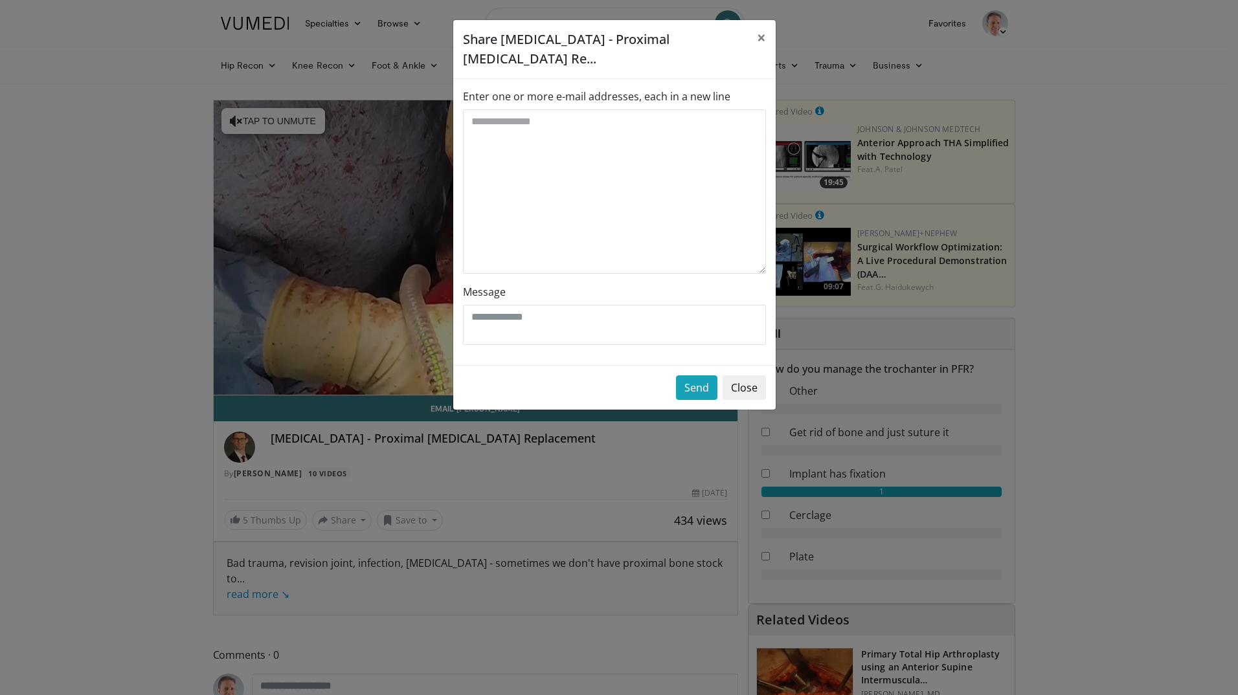
click at [699, 633] on div "**********" at bounding box center [619, 347] width 1238 height 695
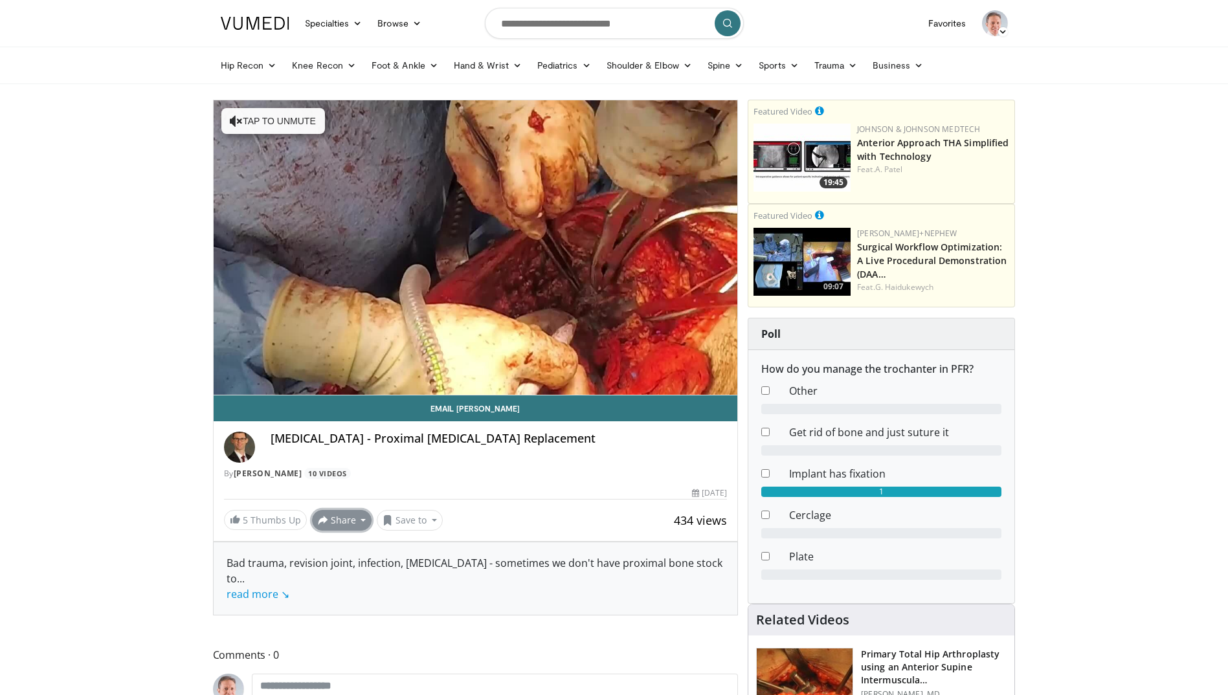
click at [321, 518] on span at bounding box center [323, 520] width 10 height 10
click at [335, 552] on span "E-mail" at bounding box center [340, 549] width 37 height 14
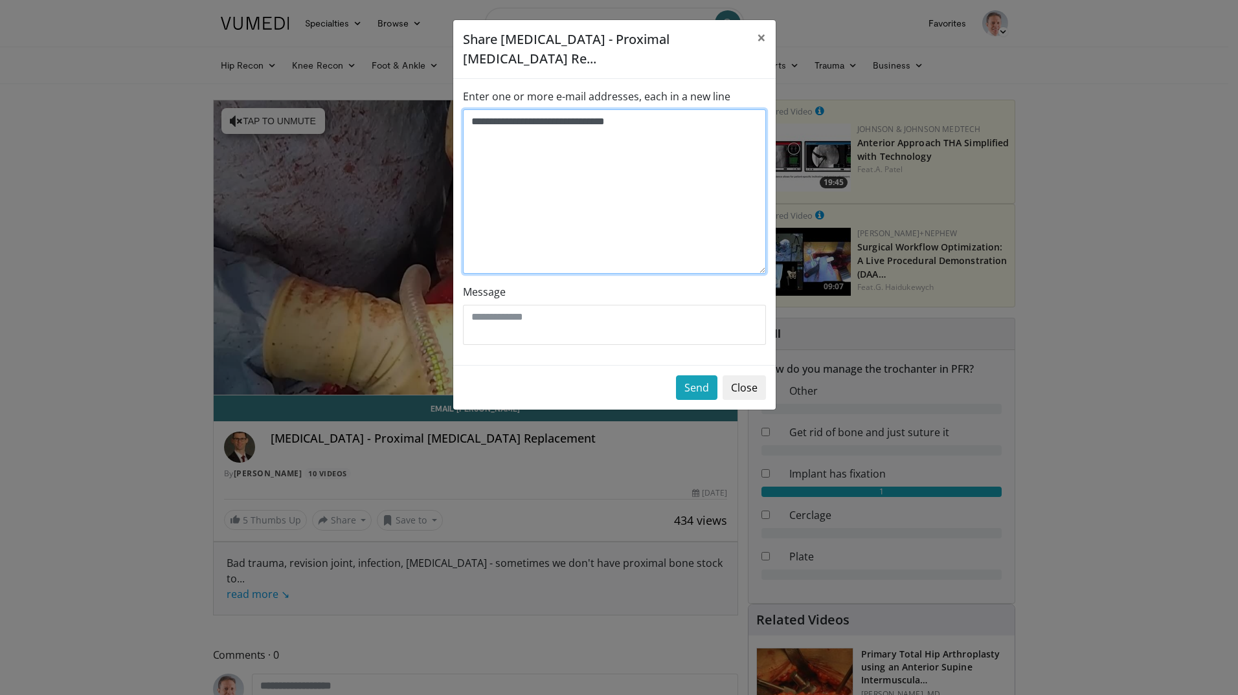
type textarea "**********"
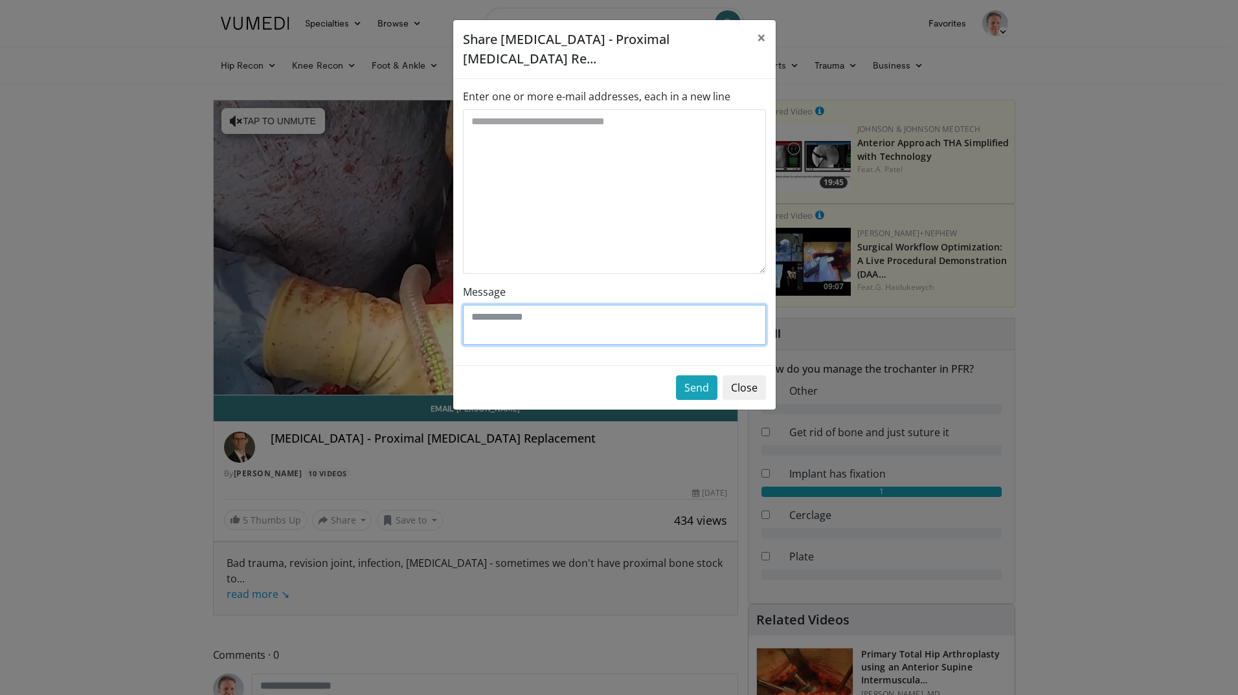
click at [504, 305] on textarea "Message" at bounding box center [614, 325] width 303 height 40
drag, startPoint x: 563, startPoint y: 300, endPoint x: 469, endPoint y: 302, distance: 93.3
click at [469, 305] on textarea "**********" at bounding box center [614, 325] width 303 height 40
type textarea "**********"
click at [694, 376] on button "Send" at bounding box center [696, 388] width 41 height 25
